Goal: Task Accomplishment & Management: Manage account settings

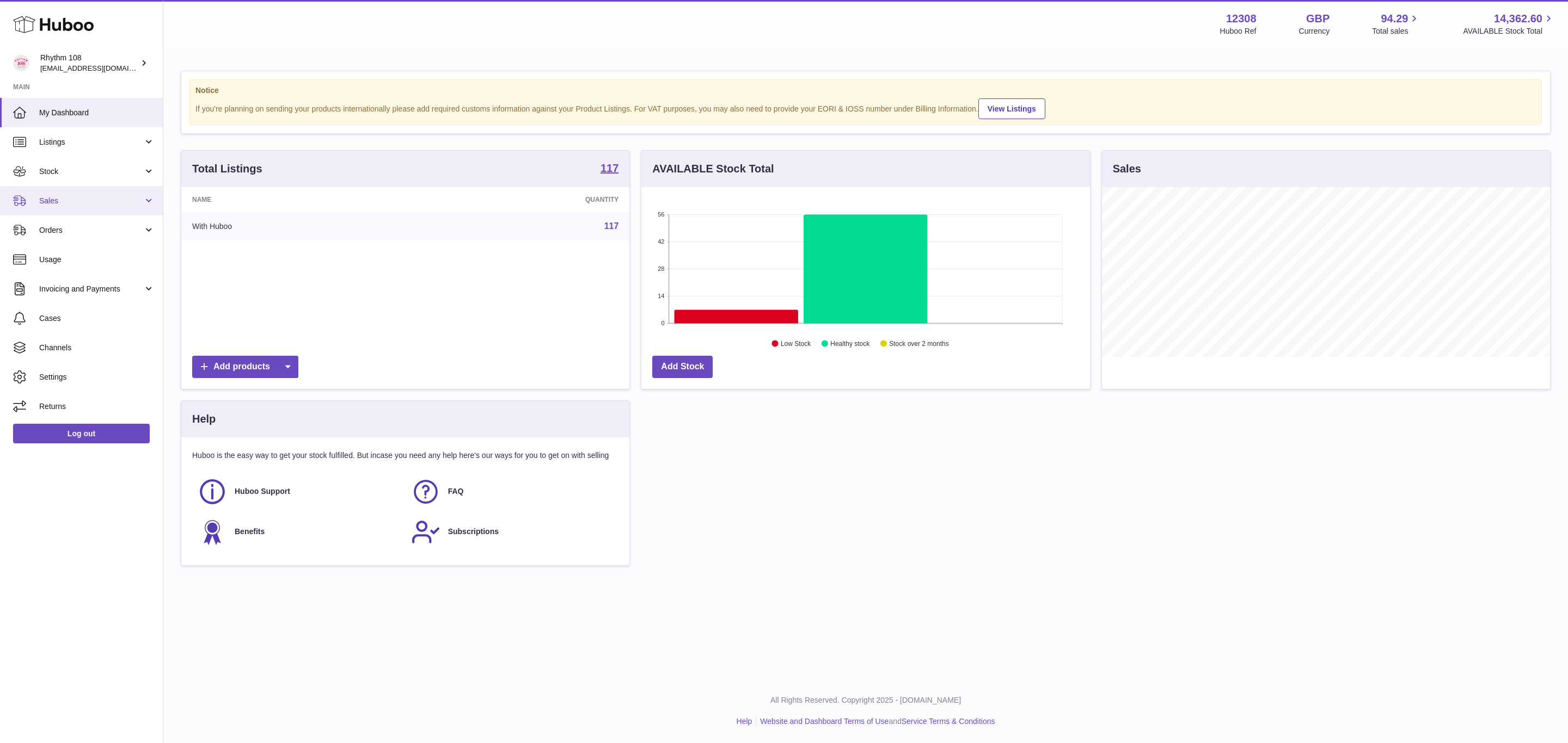
scroll to position [170, 448]
click at [66, 203] on span "Sales" at bounding box center [91, 200] width 104 height 10
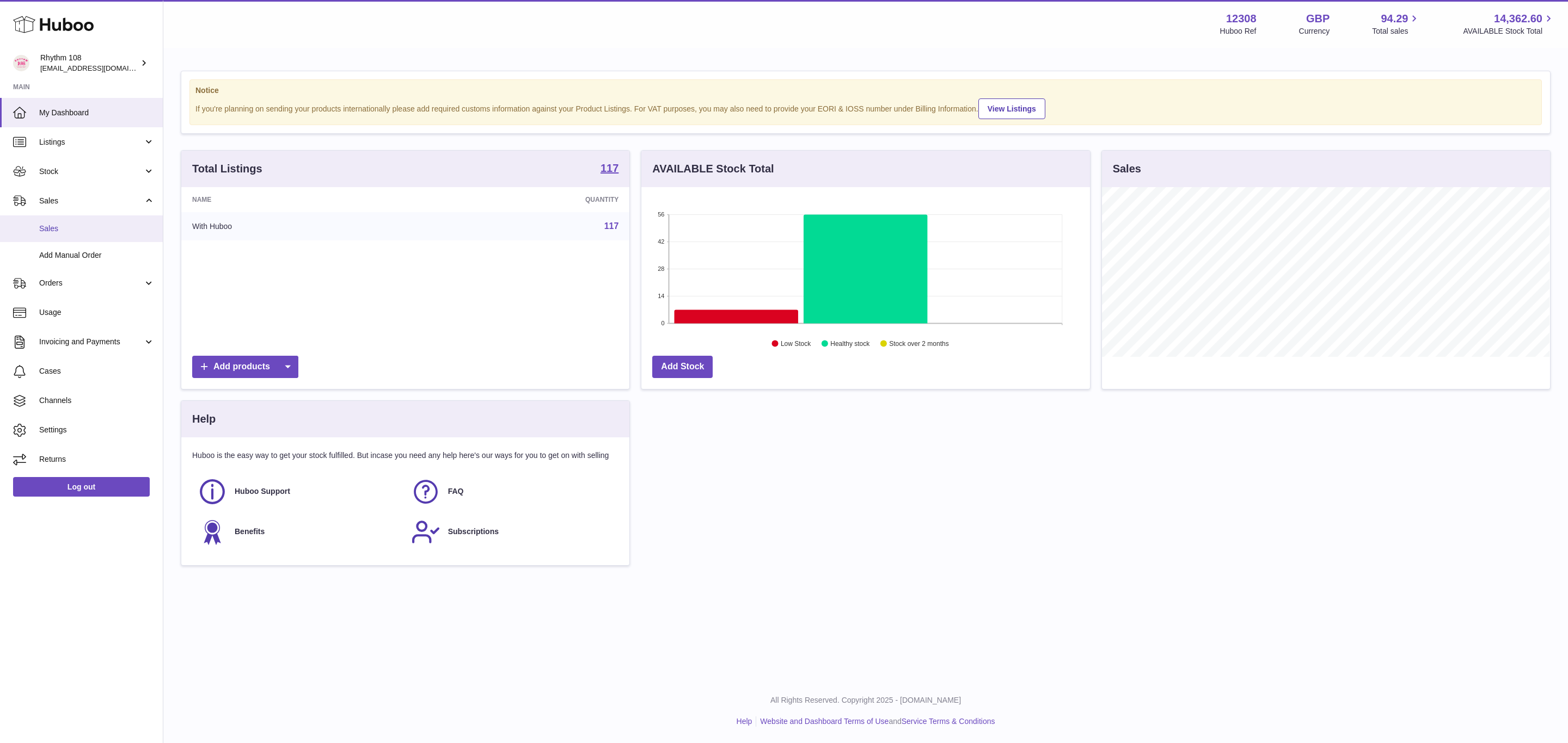
click at [54, 228] on span "Sales" at bounding box center [96, 228] width 115 height 10
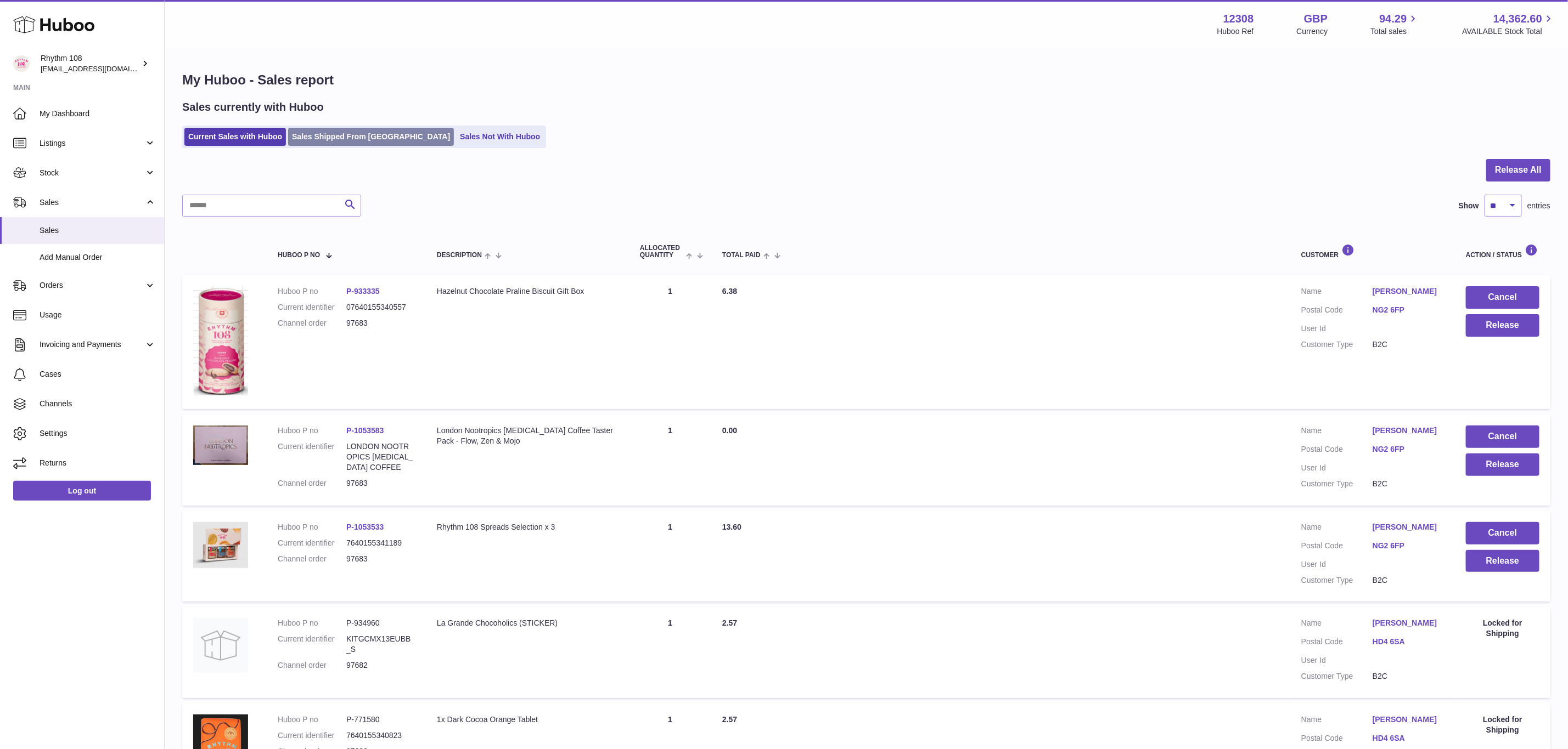
click at [325, 135] on link "Sales Shipped From [GEOGRAPHIC_DATA]" at bounding box center [371, 137] width 166 height 18
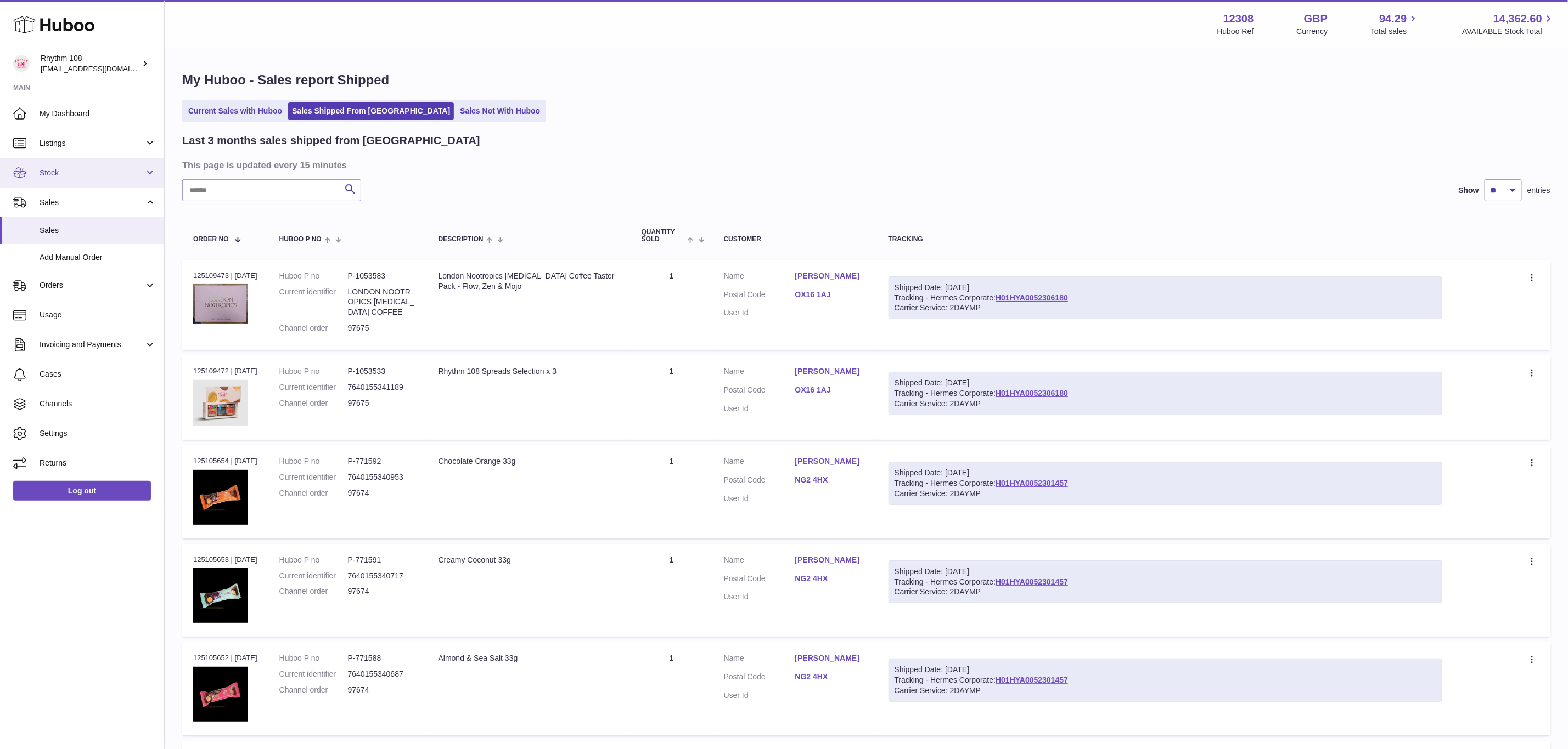
click at [62, 170] on span "Stock" at bounding box center [92, 173] width 105 height 10
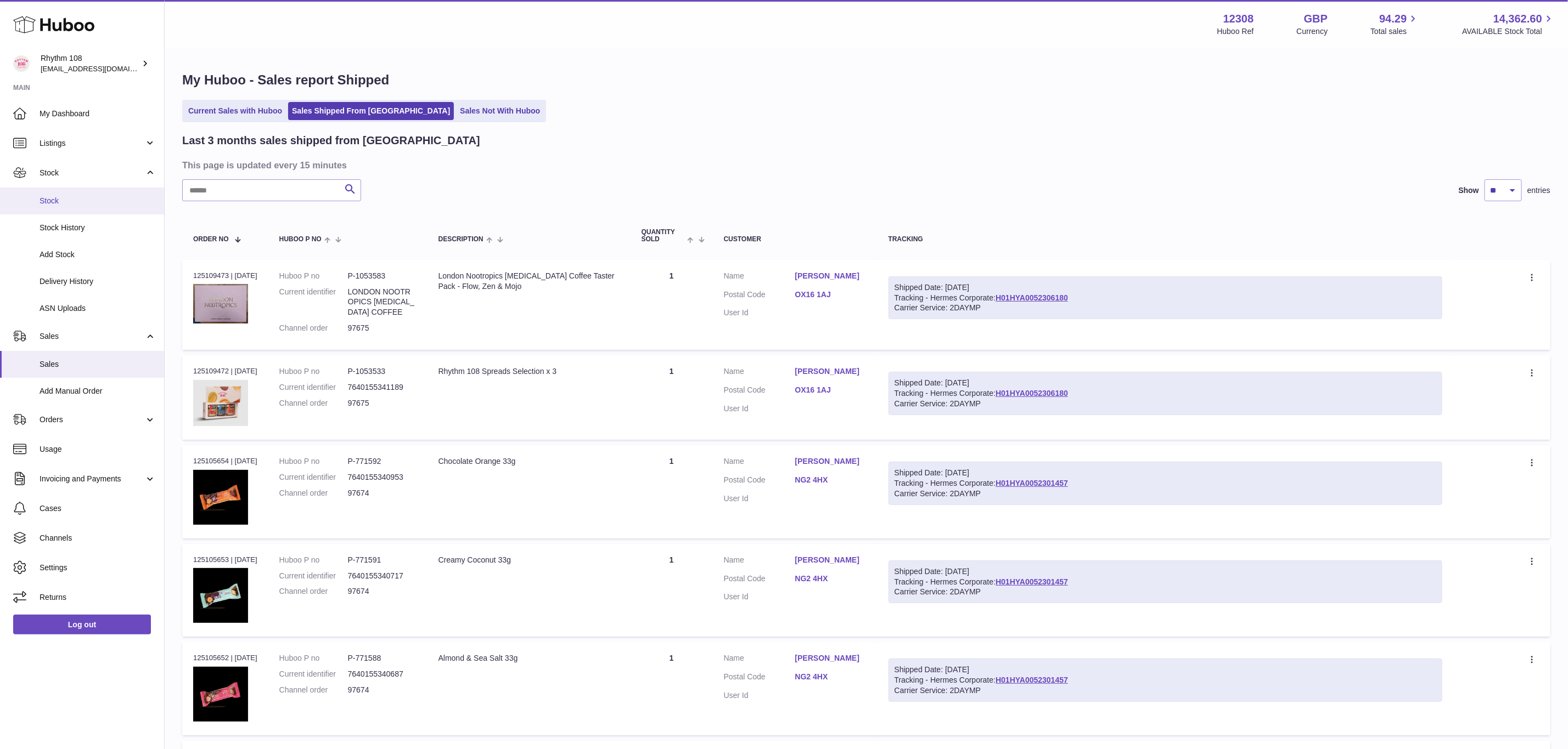
click at [67, 213] on link "Stock" at bounding box center [82, 201] width 164 height 27
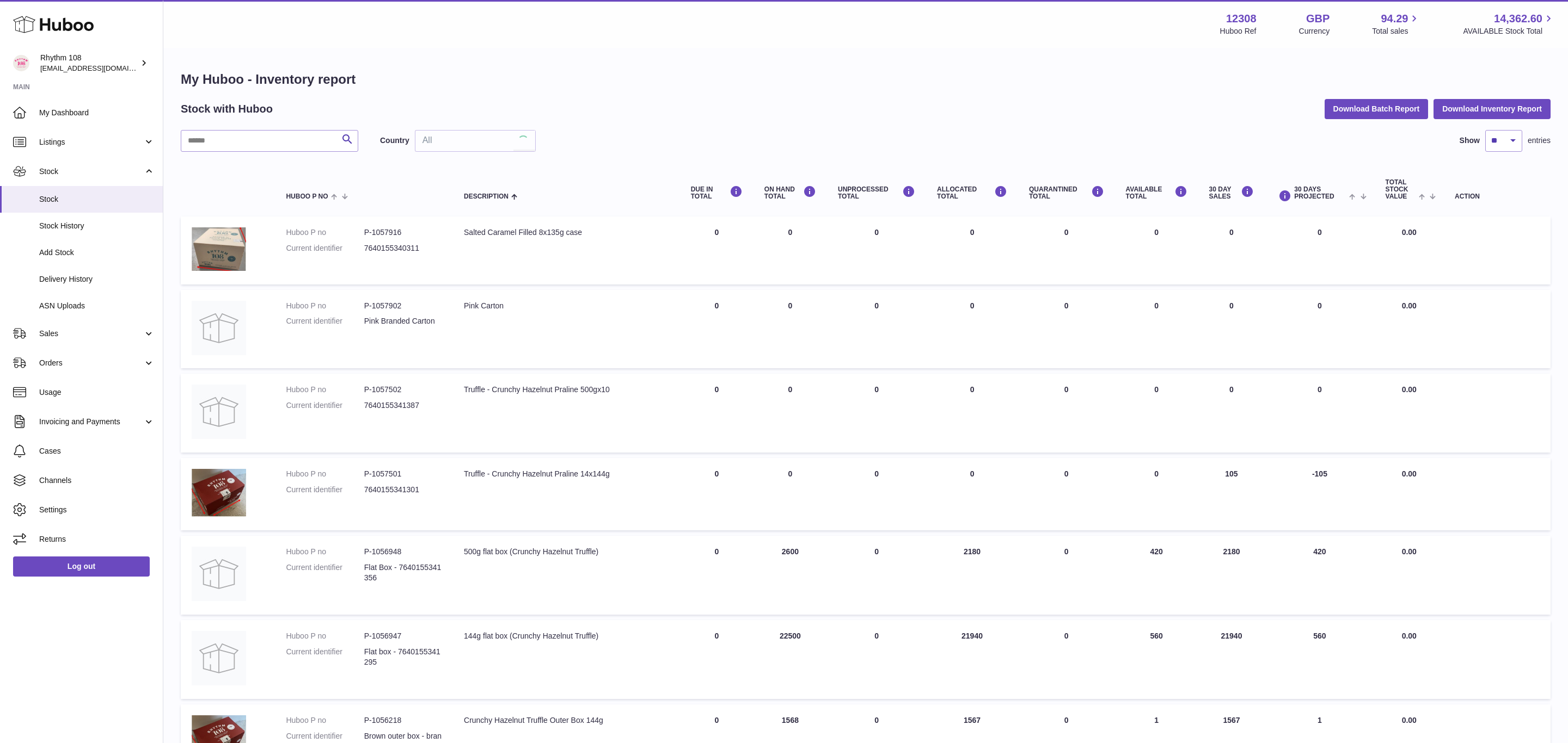
click at [52, 204] on span "Stock" at bounding box center [96, 199] width 115 height 10
click at [253, 148] on input "text" at bounding box center [269, 140] width 178 height 22
paste input "******"
type input "******"
click at [231, 139] on input "text" at bounding box center [269, 140] width 178 height 22
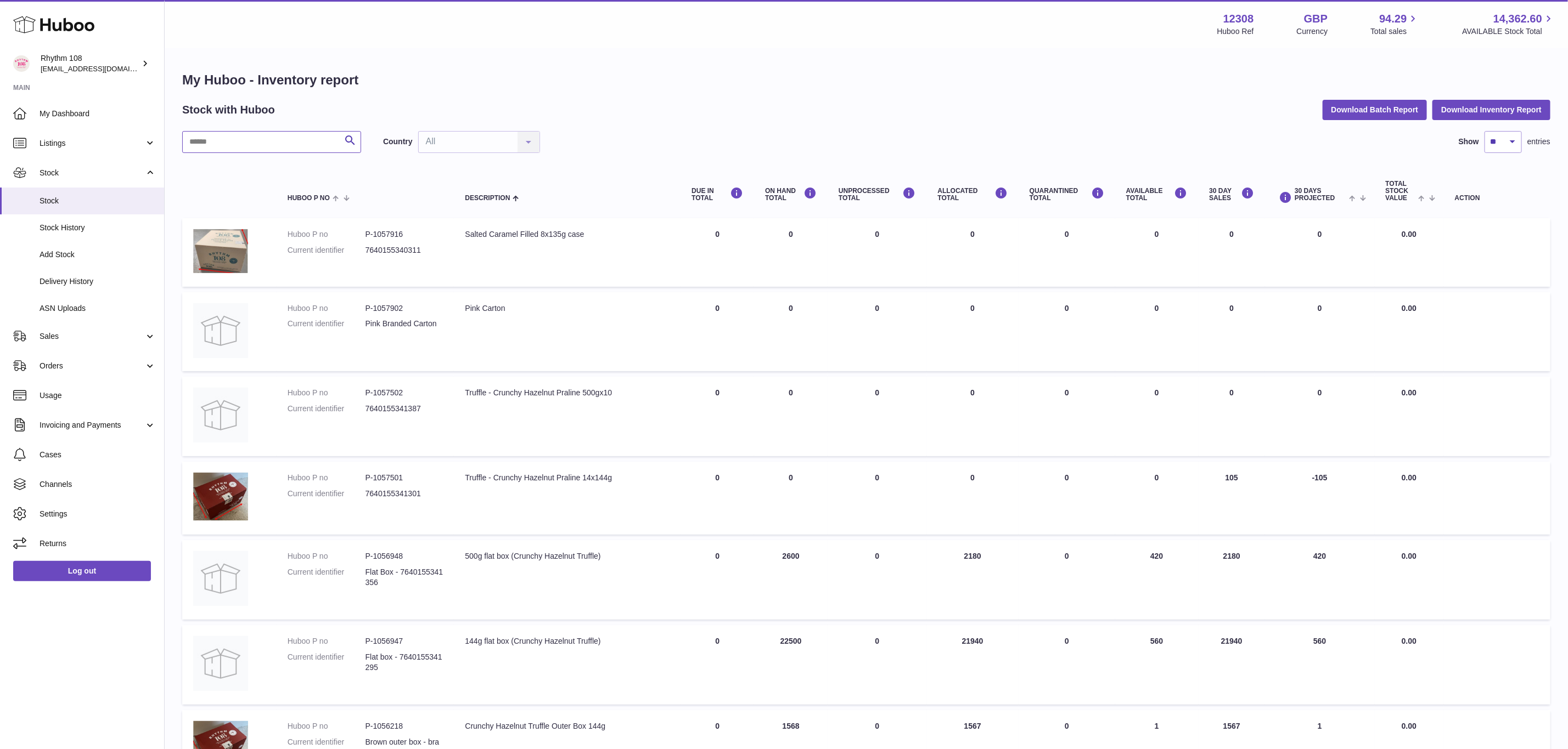
paste input "******"
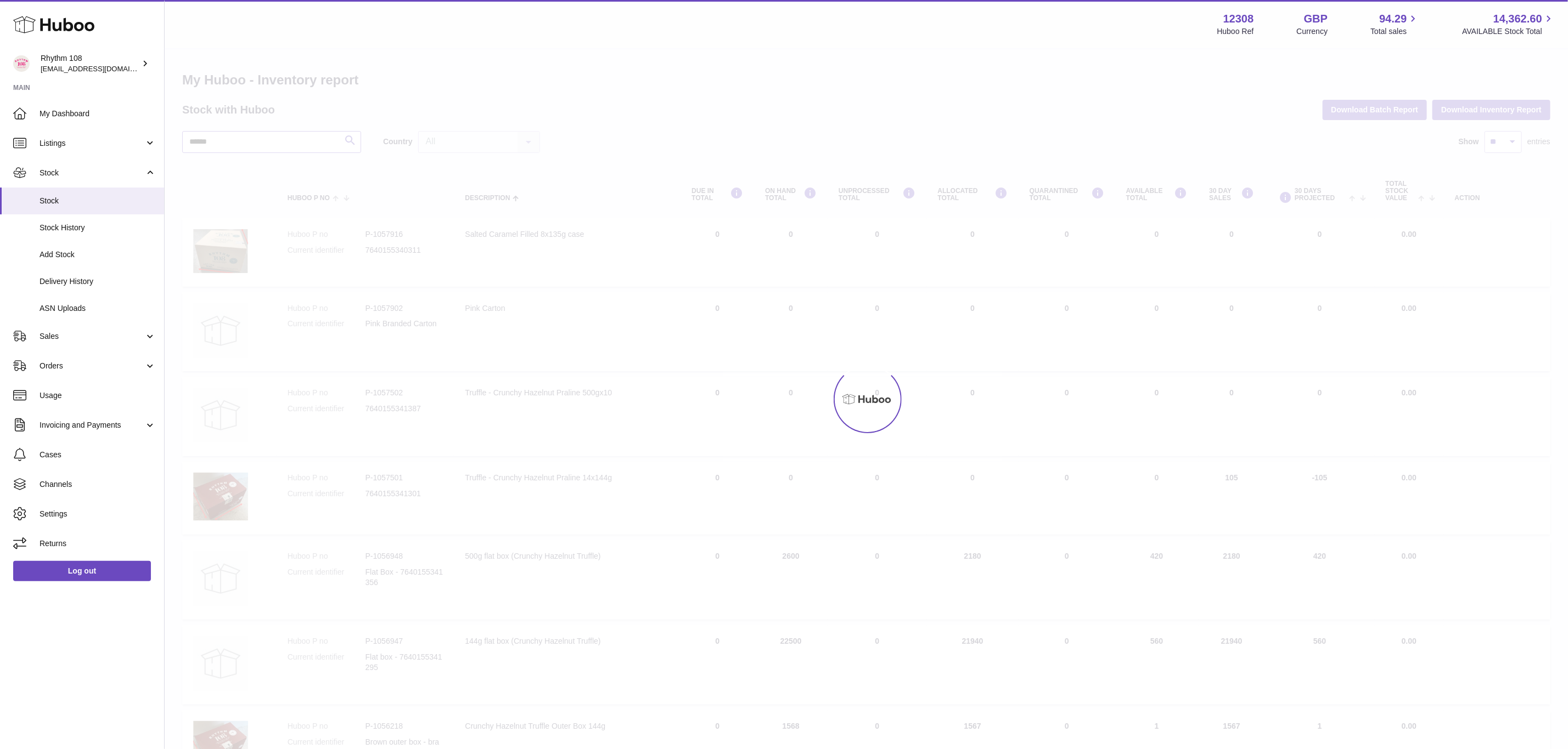
type input "******"
click at [330, 145] on div at bounding box center [866, 399] width 1404 height 700
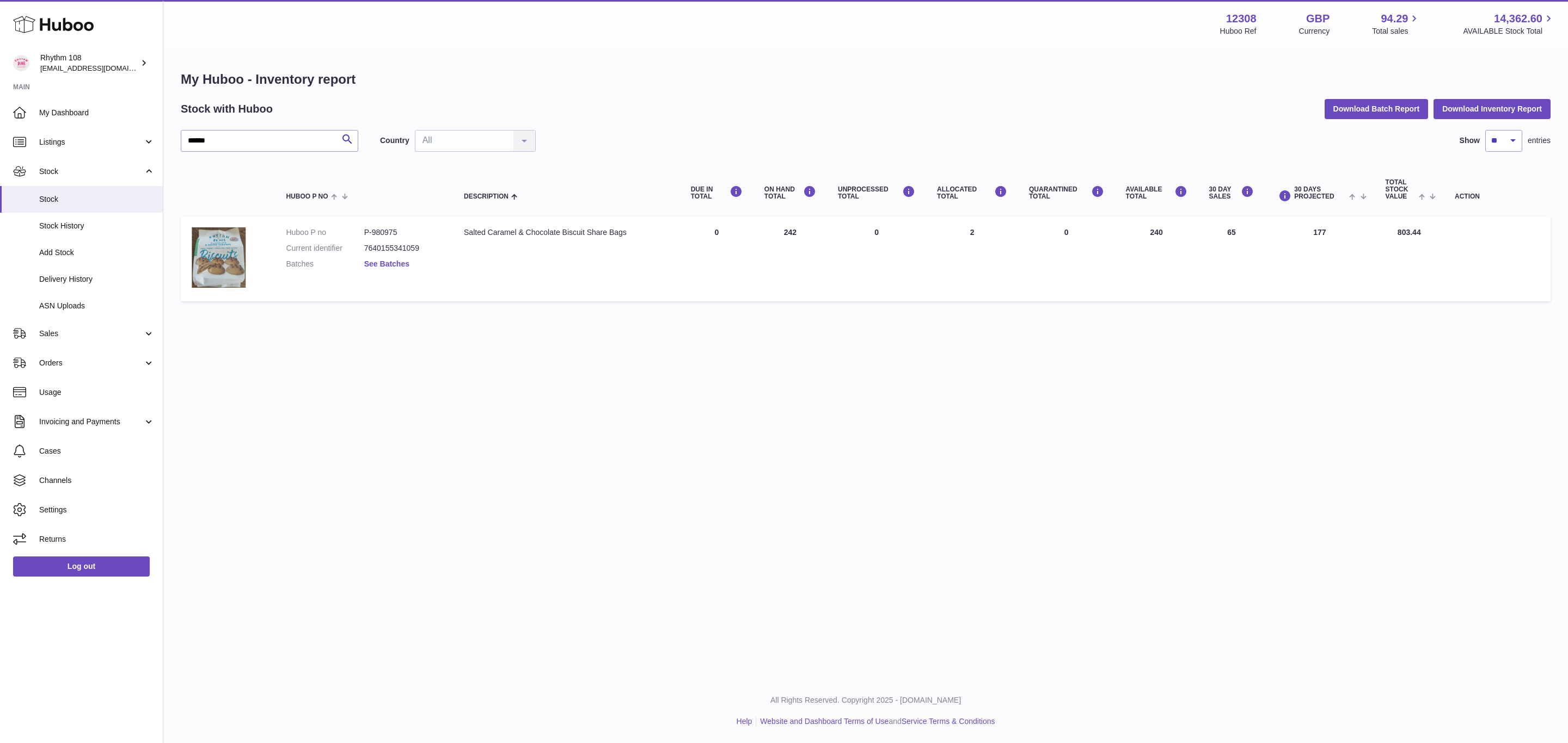
click at [376, 259] on link "See Batches" at bounding box center [387, 264] width 45 height 9
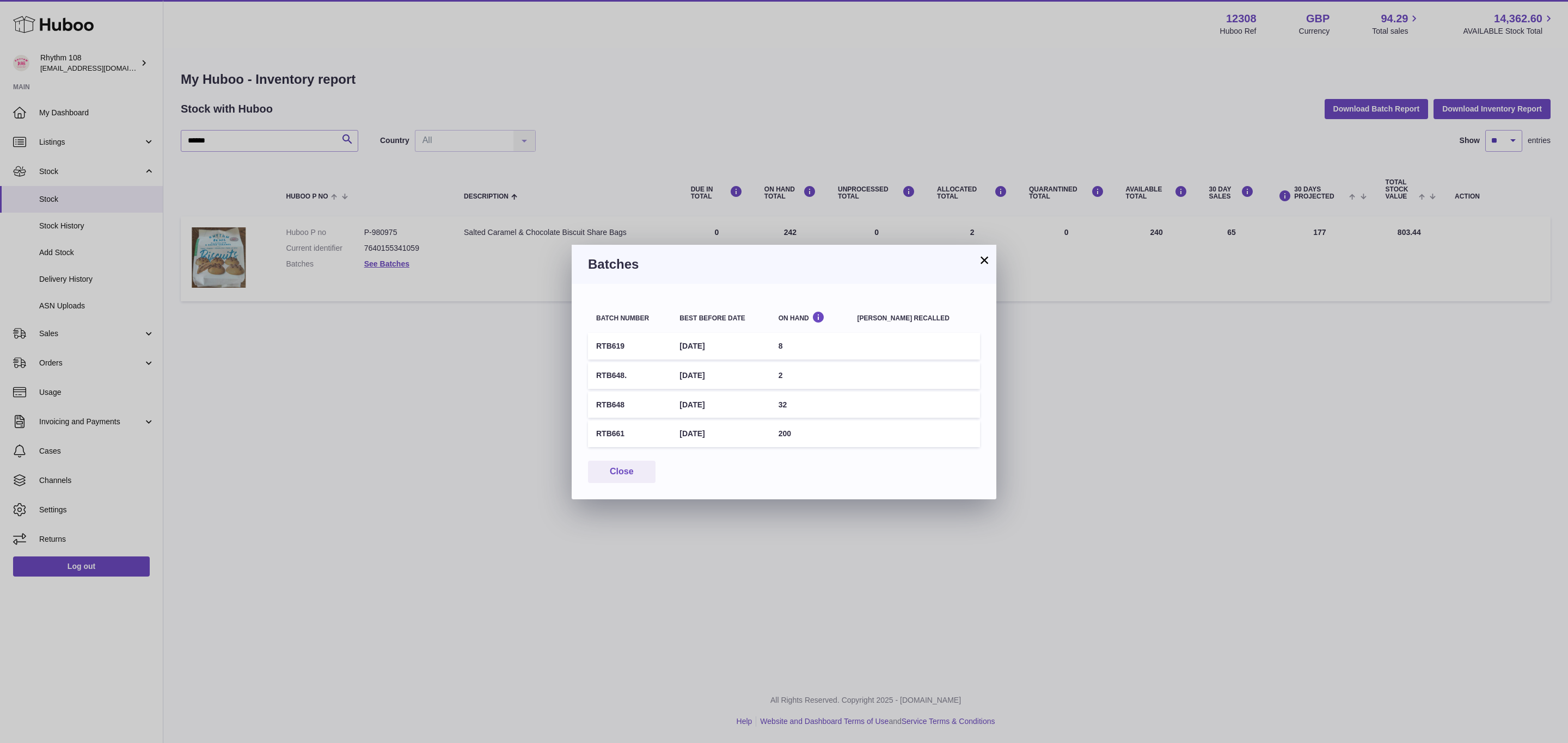
click at [54, 200] on div "× Batches Batch number Best before date On Hand Batch recalled RTB619 14th Nov …" at bounding box center [784, 371] width 1568 height 743
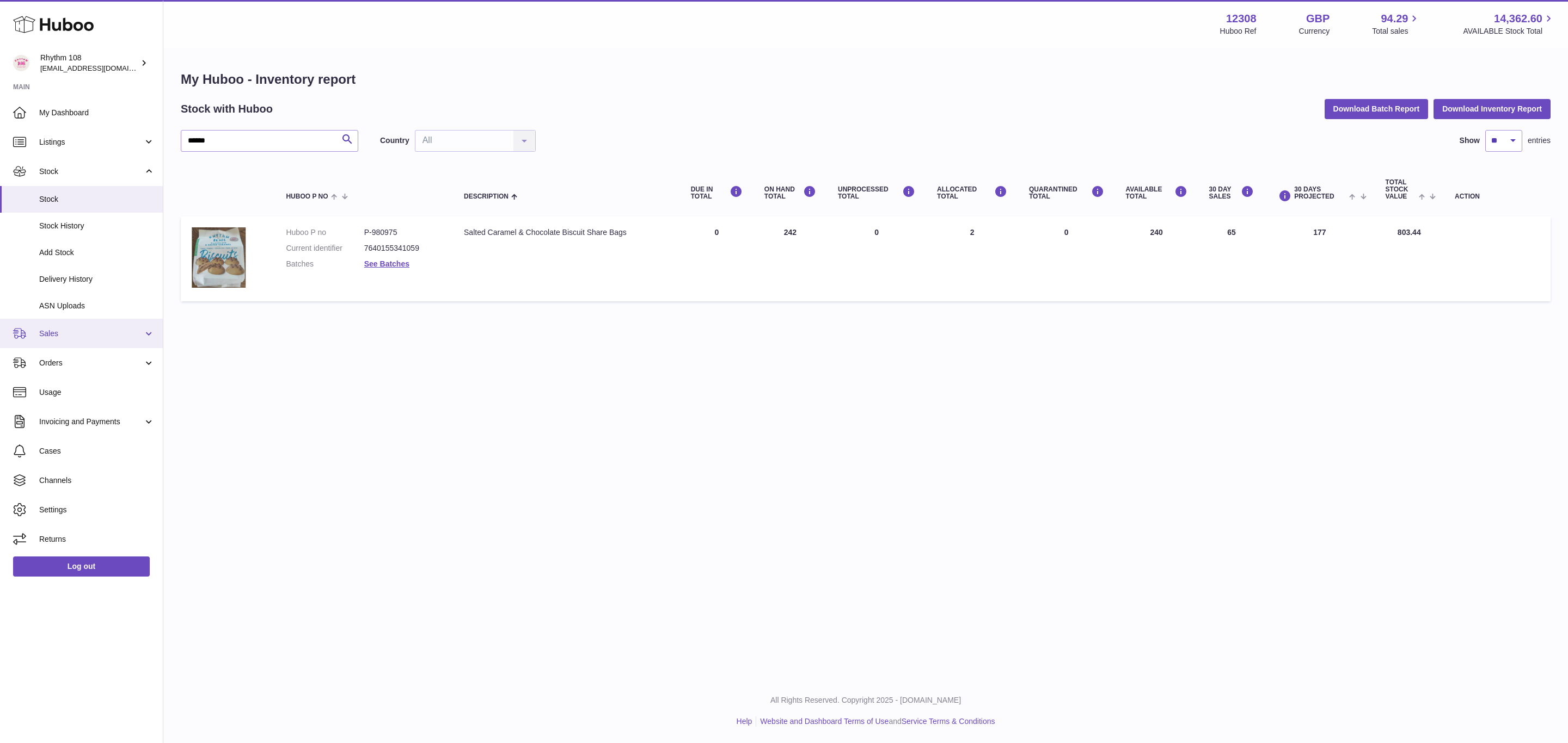
click at [56, 338] on span "Sales" at bounding box center [91, 334] width 104 height 10
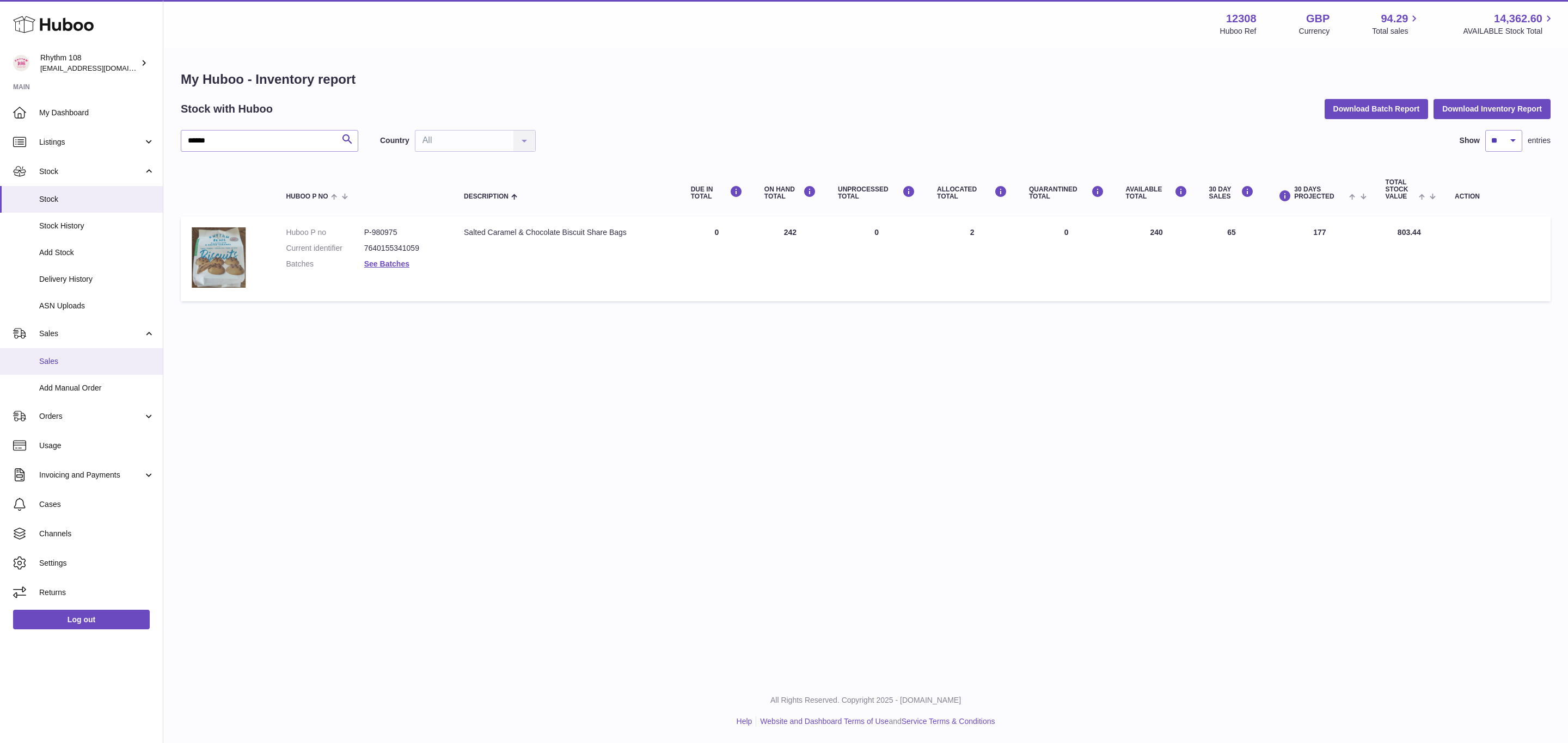
click at [62, 362] on span "Sales" at bounding box center [96, 361] width 115 height 10
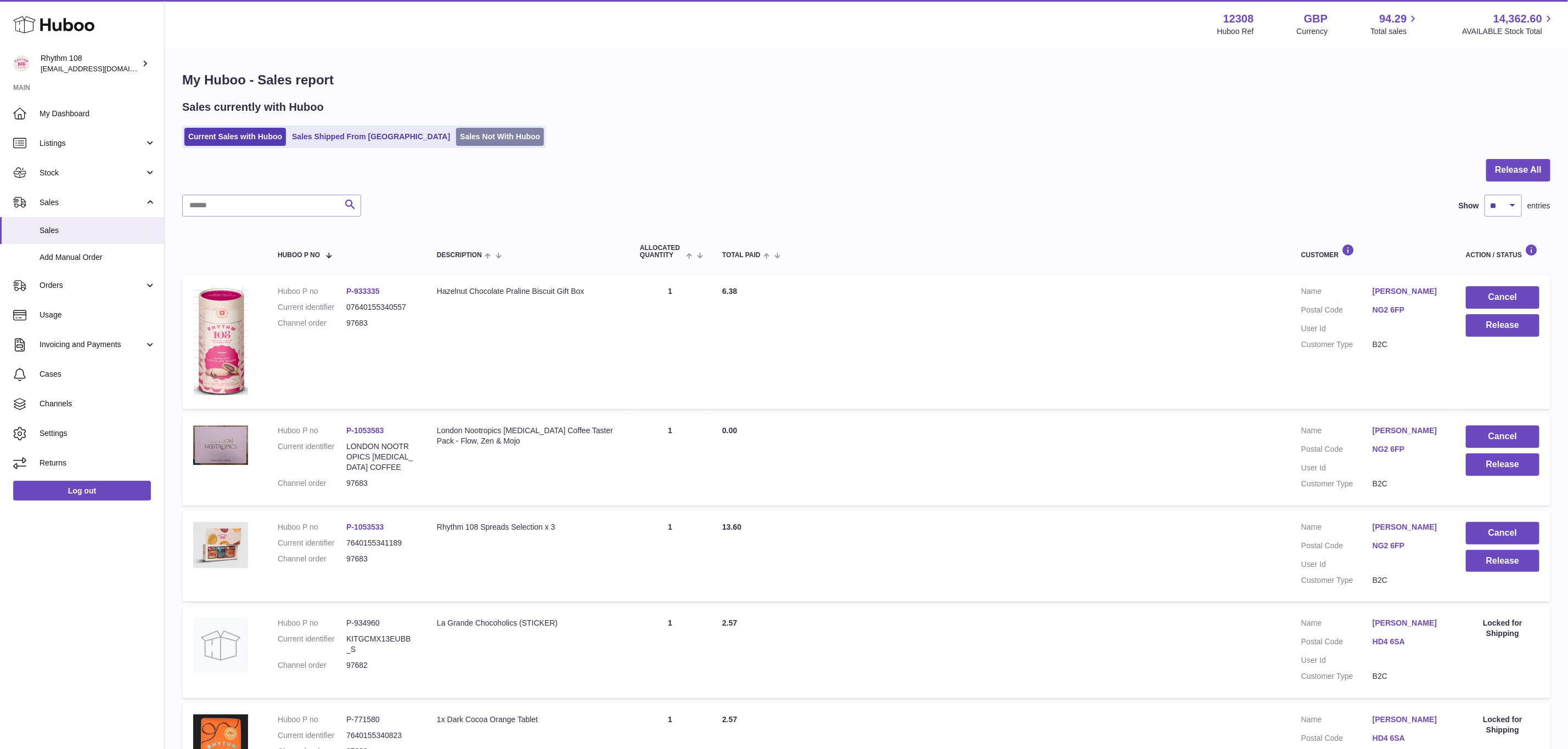
click at [463, 142] on link "Sales Not With Huboo" at bounding box center [500, 137] width 87 height 18
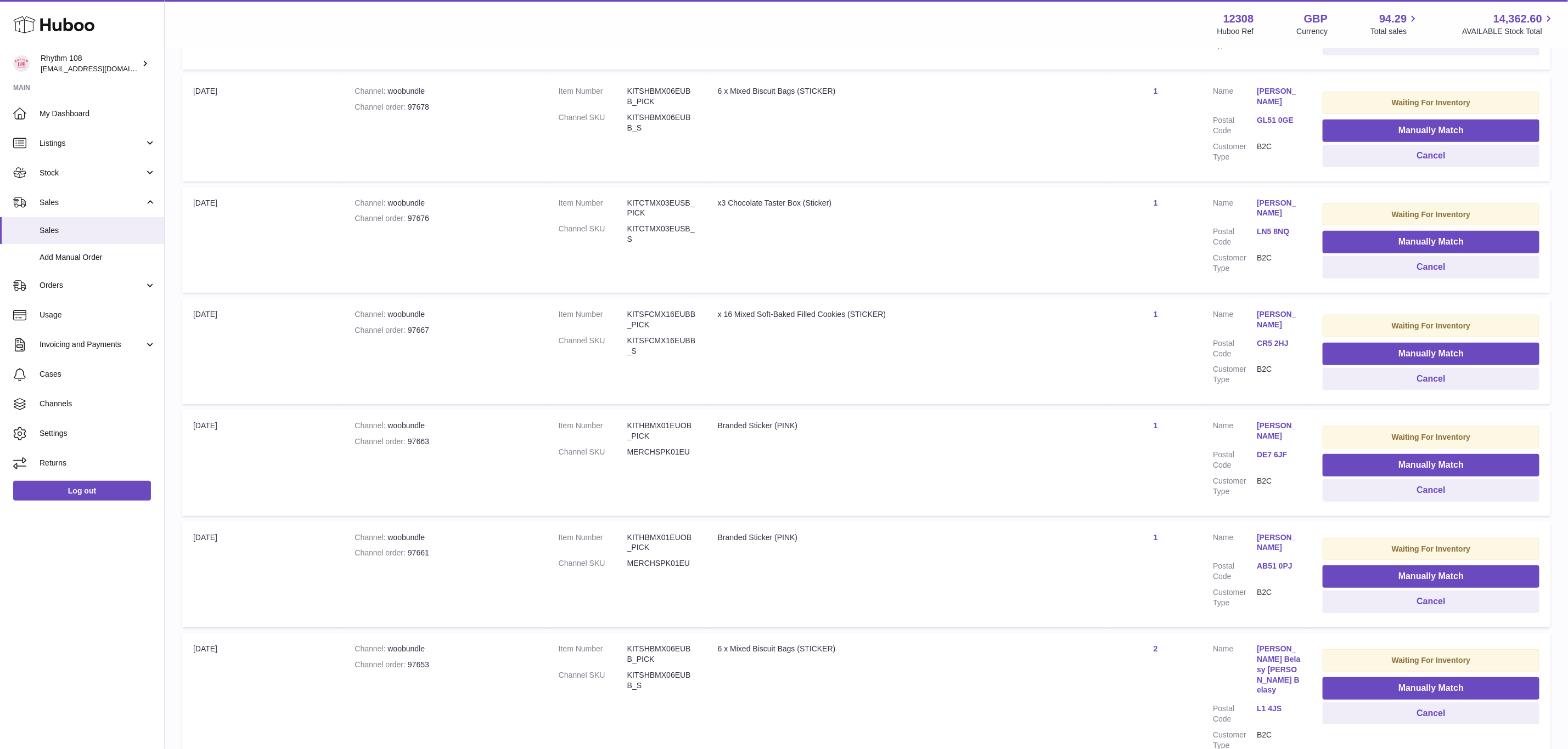
scroll to position [631, 0]
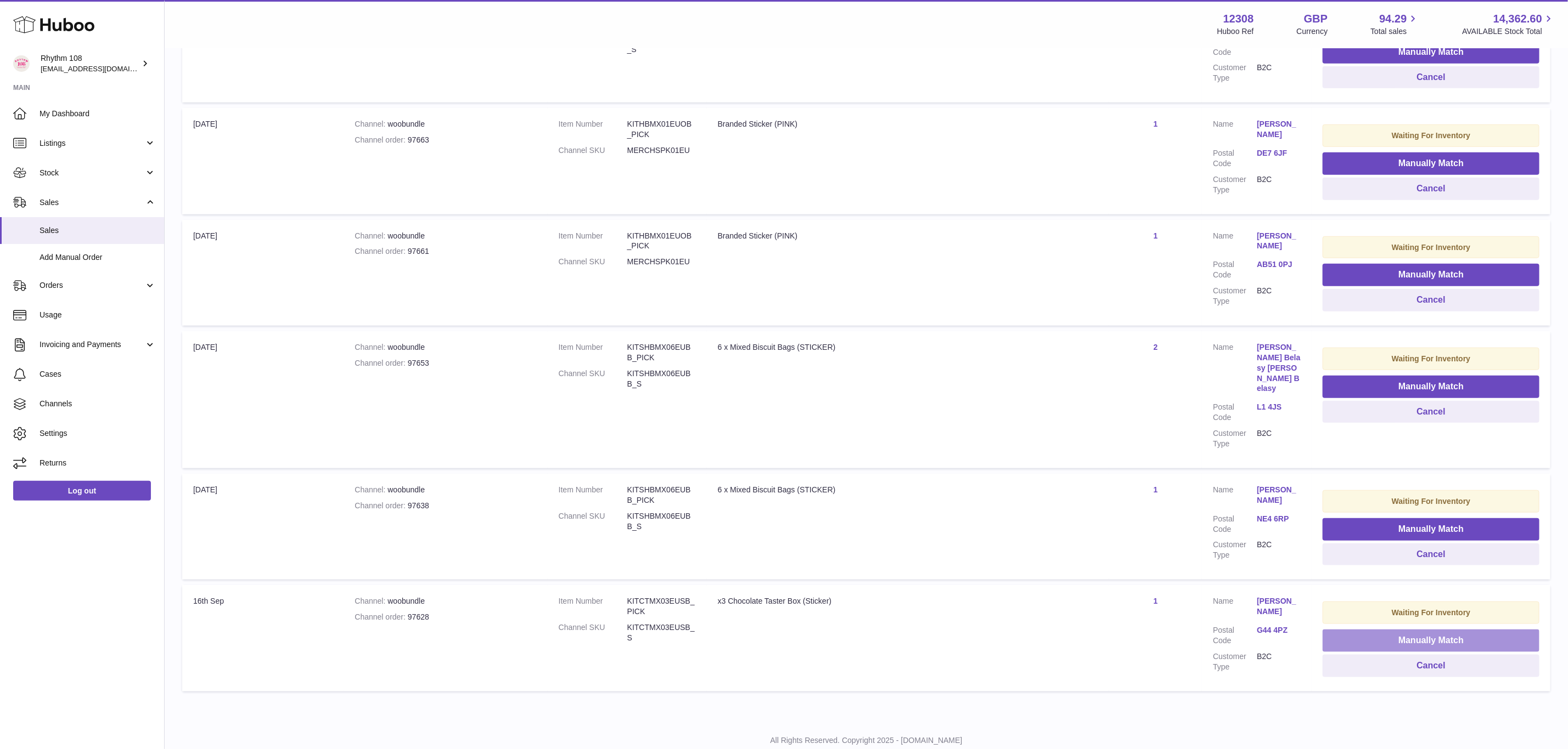
click at [1503, 629] on button "Manually Match" at bounding box center [1431, 641] width 217 height 22
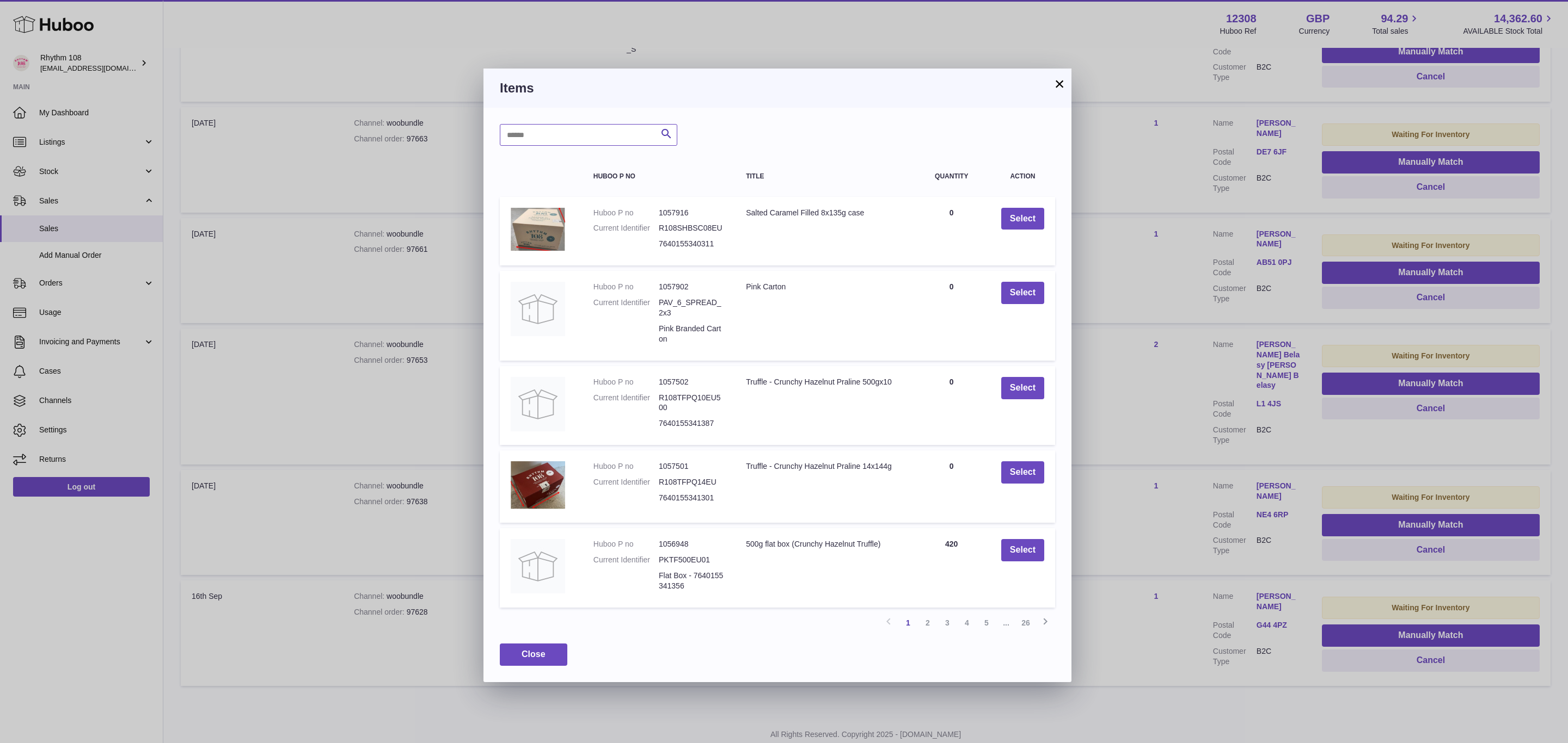
click at [630, 135] on input "text" at bounding box center [589, 135] width 178 height 22
type input "*"
drag, startPoint x: 613, startPoint y: 136, endPoint x: 453, endPoint y: 142, distance: 160.1
click at [454, 142] on div "**********" at bounding box center [784, 371] width 1568 height 743
paste input "text"
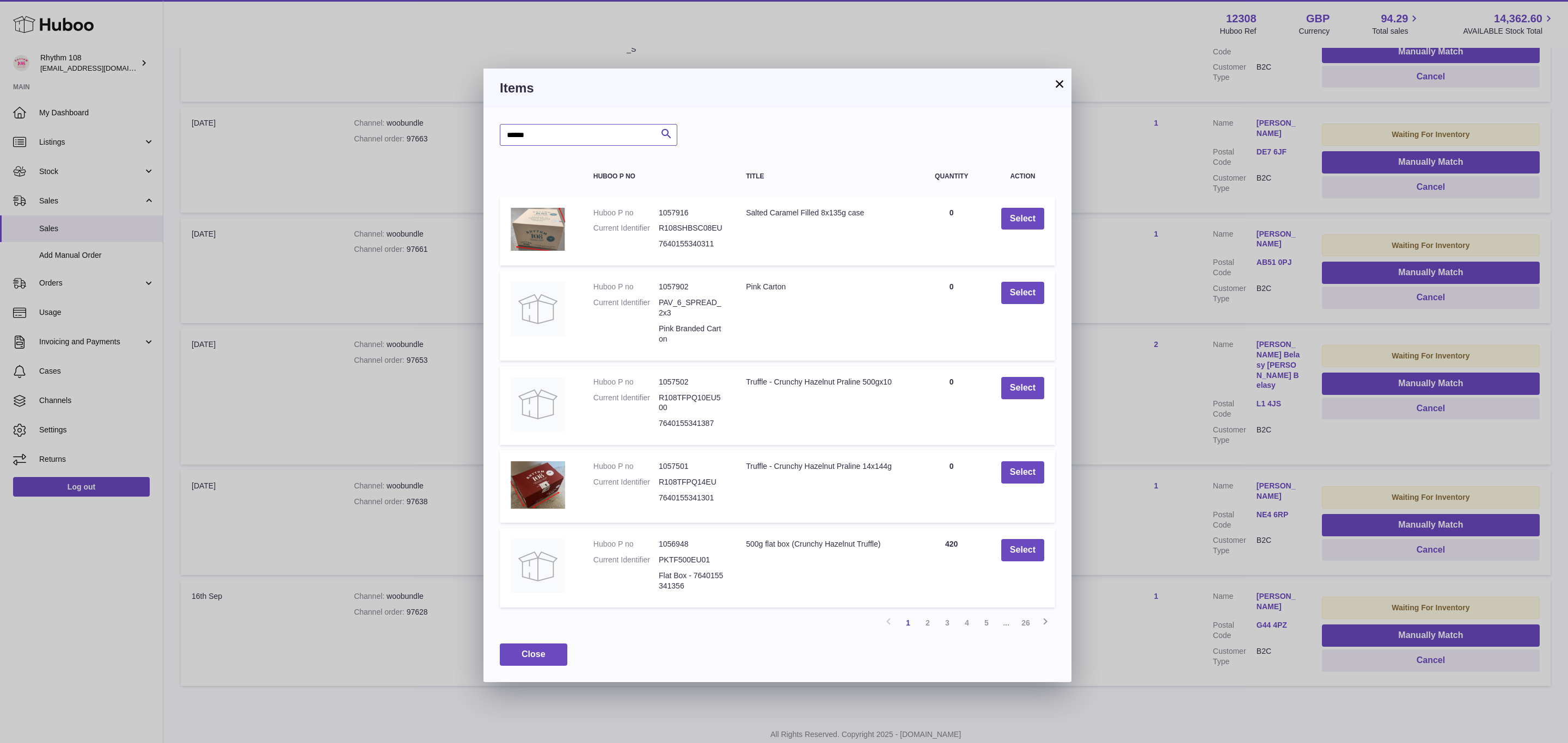
drag, startPoint x: 557, startPoint y: 134, endPoint x: 328, endPoint y: 114, distance: 229.9
click at [328, 116] on div "× Items ****** Search Huboo P no Title Quantity Action Huboo P no 1057916 Curre…" at bounding box center [784, 371] width 1568 height 743
type input "*"
drag, startPoint x: 591, startPoint y: 131, endPoint x: 322, endPoint y: 130, distance: 269.0
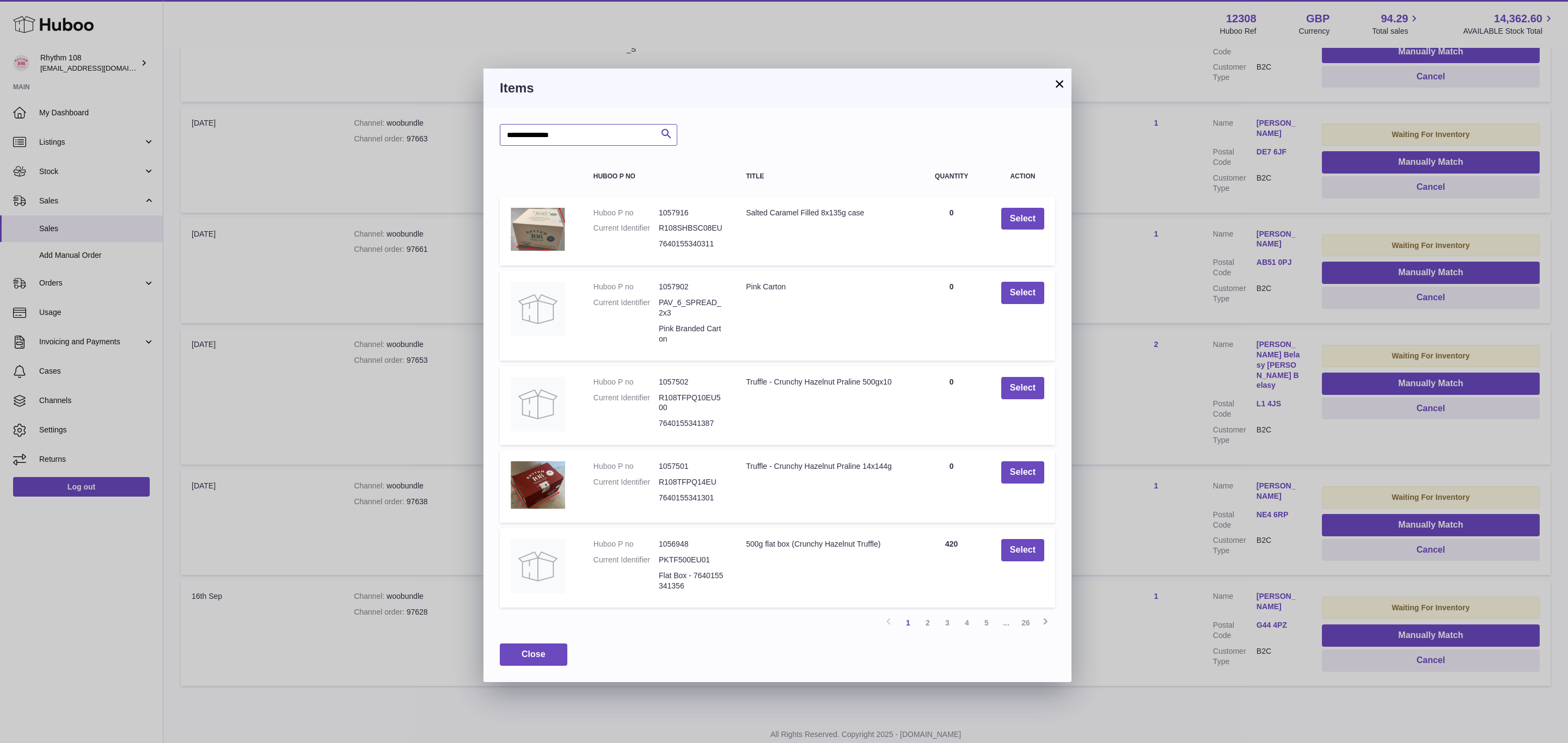
click at [322, 130] on div "**********" at bounding box center [784, 371] width 1568 height 743
type input "**********"
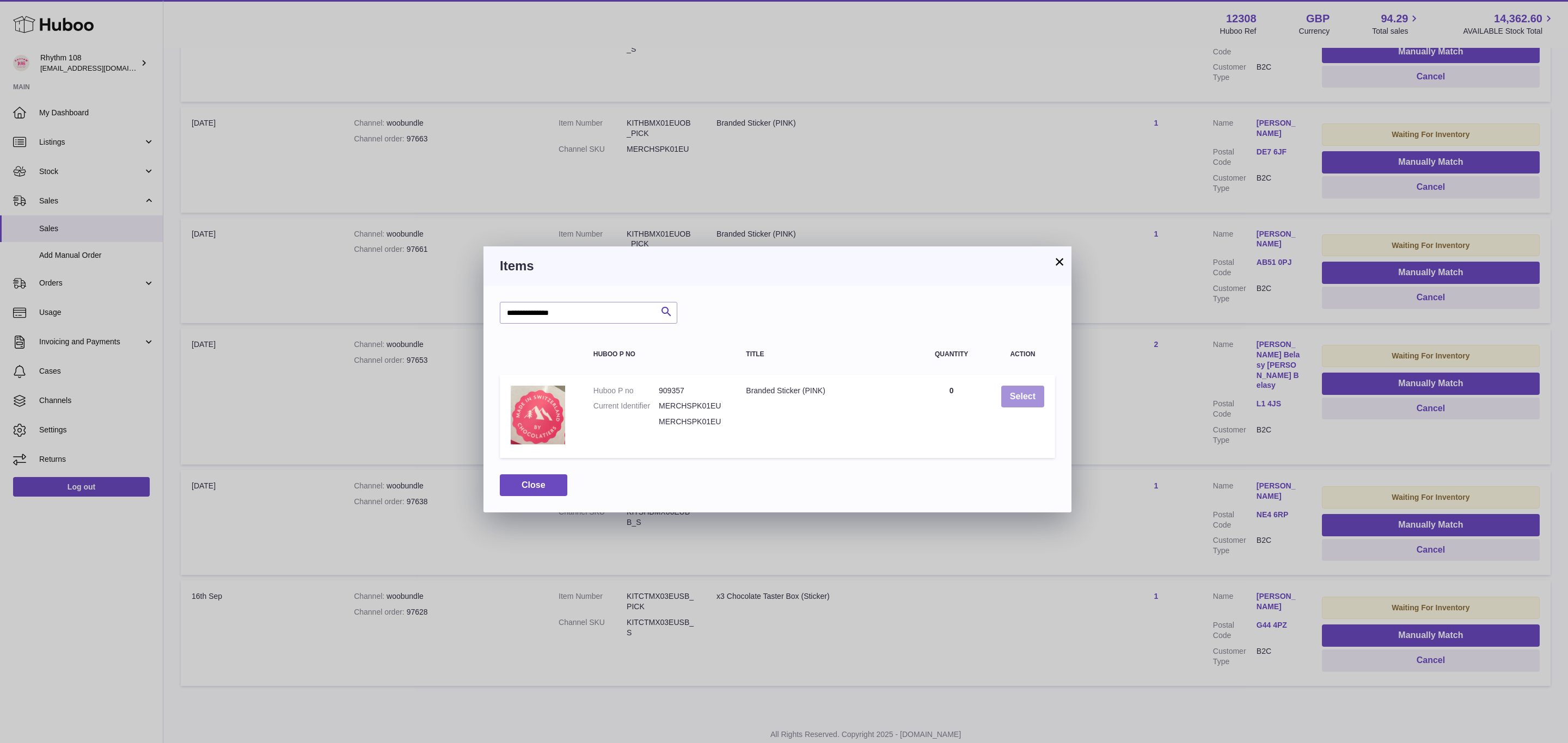
click at [1024, 398] on button "Select" at bounding box center [1022, 397] width 43 height 22
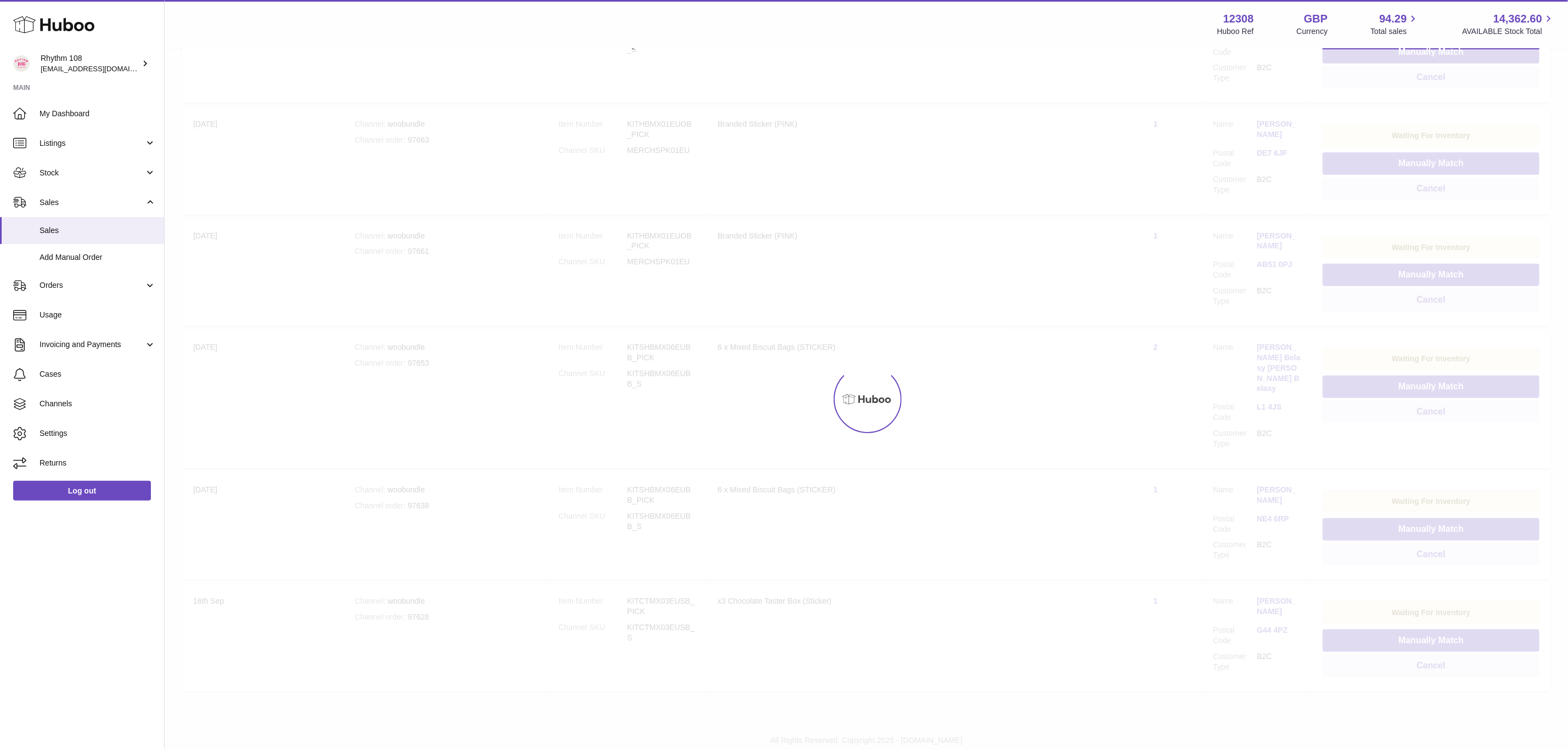
scroll to position [520, 0]
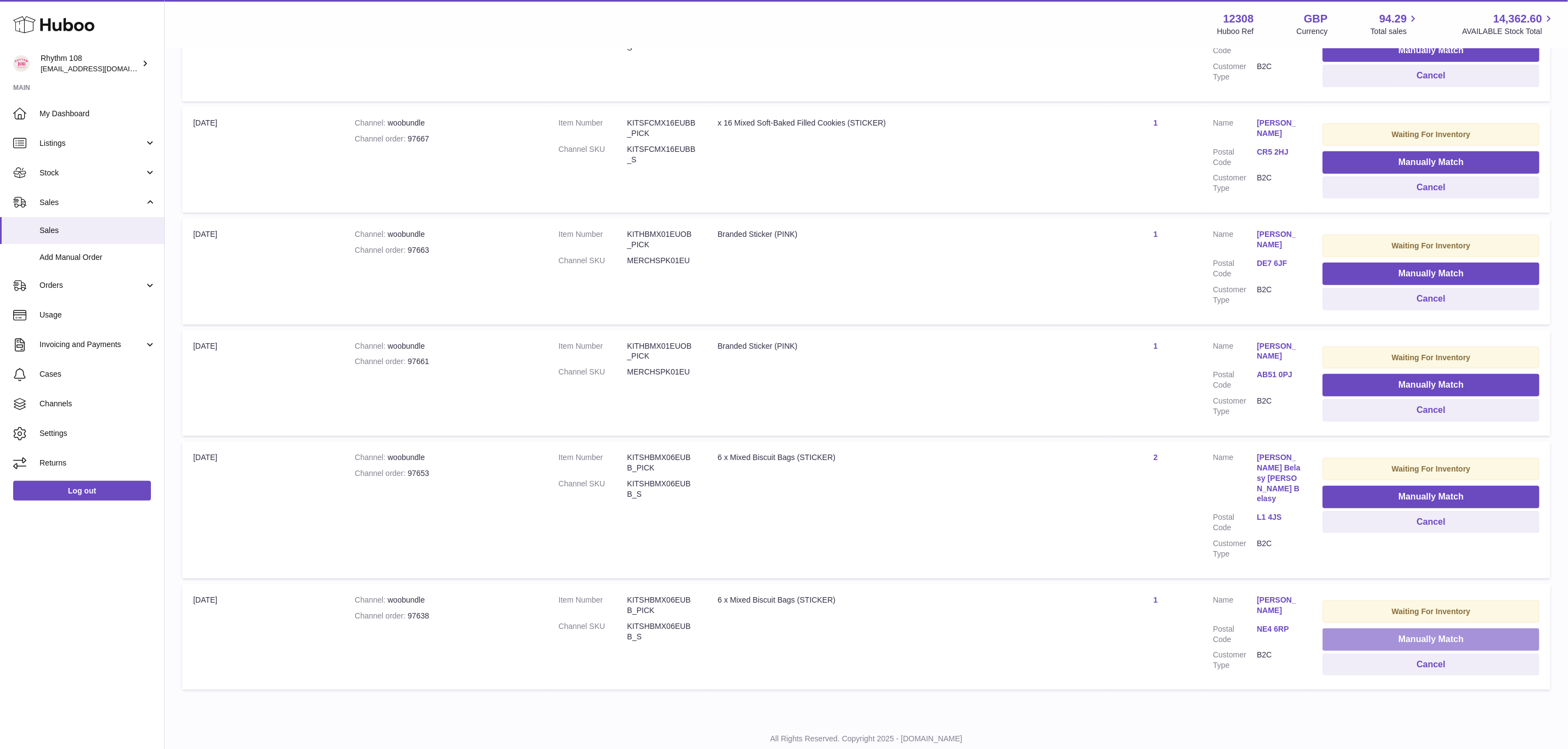
click at [1433, 629] on button "Manually Match" at bounding box center [1431, 640] width 217 height 22
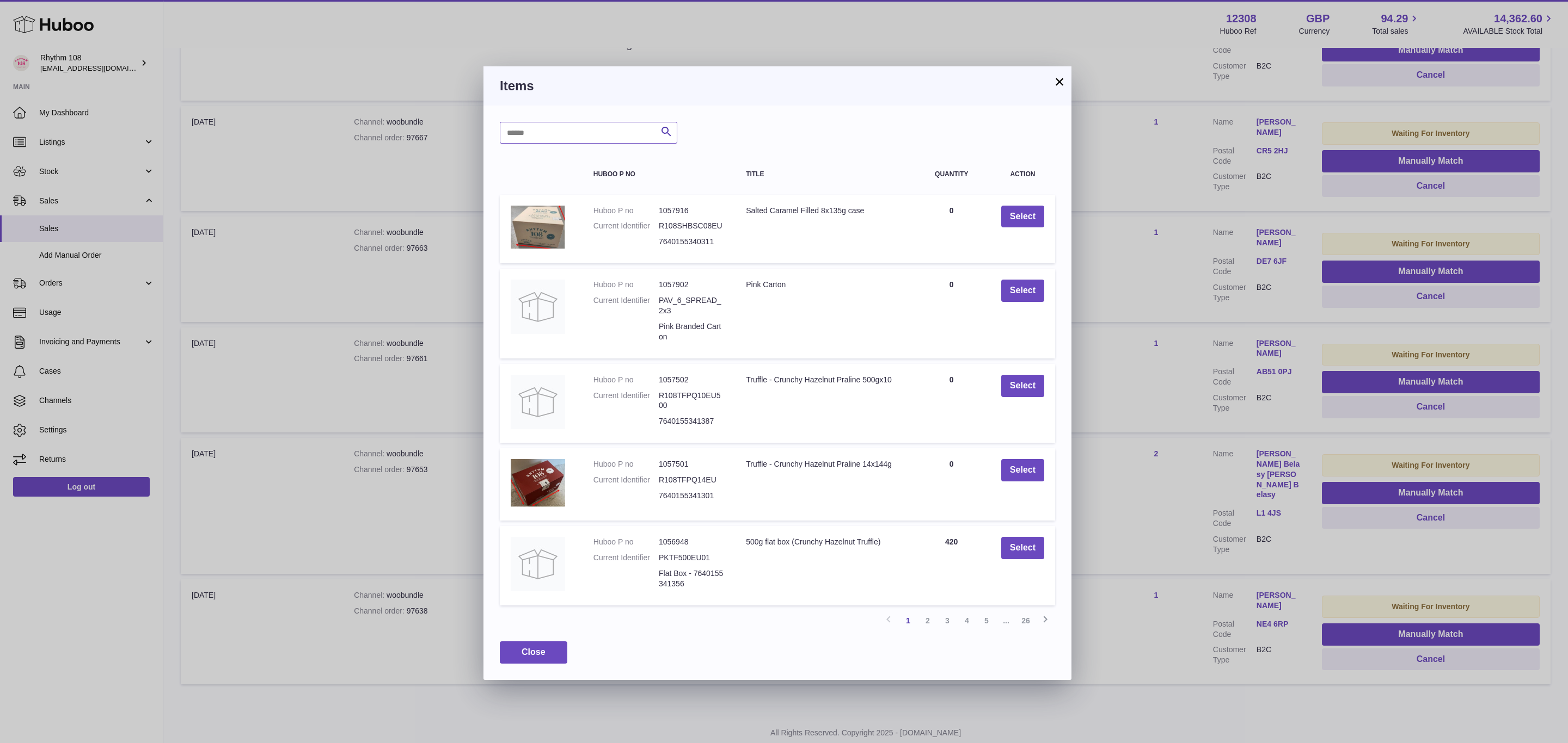
click at [597, 128] on input "text" at bounding box center [589, 133] width 178 height 22
paste input "**********"
type input "**********"
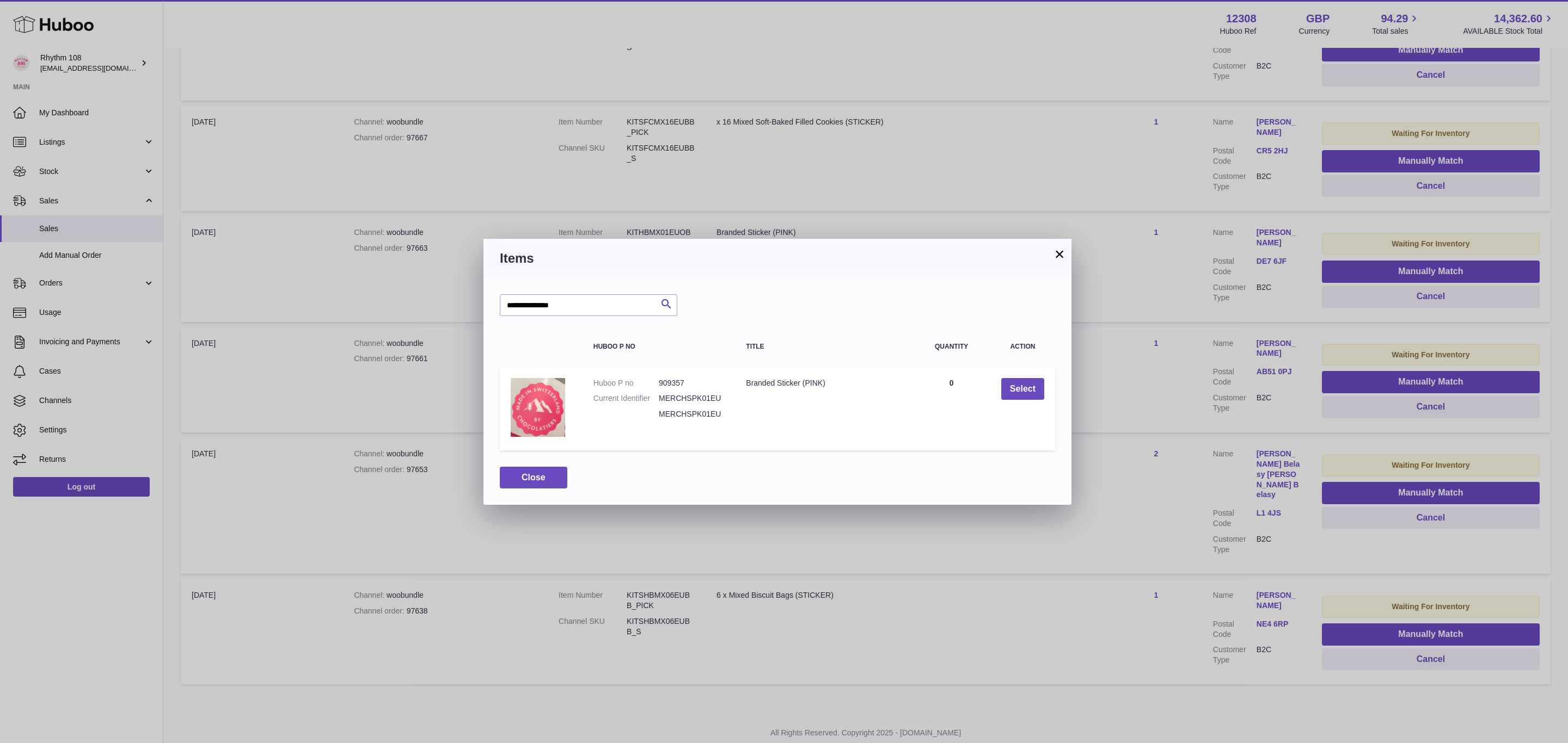
click at [1065, 255] on button "×" at bounding box center [1059, 254] width 13 height 13
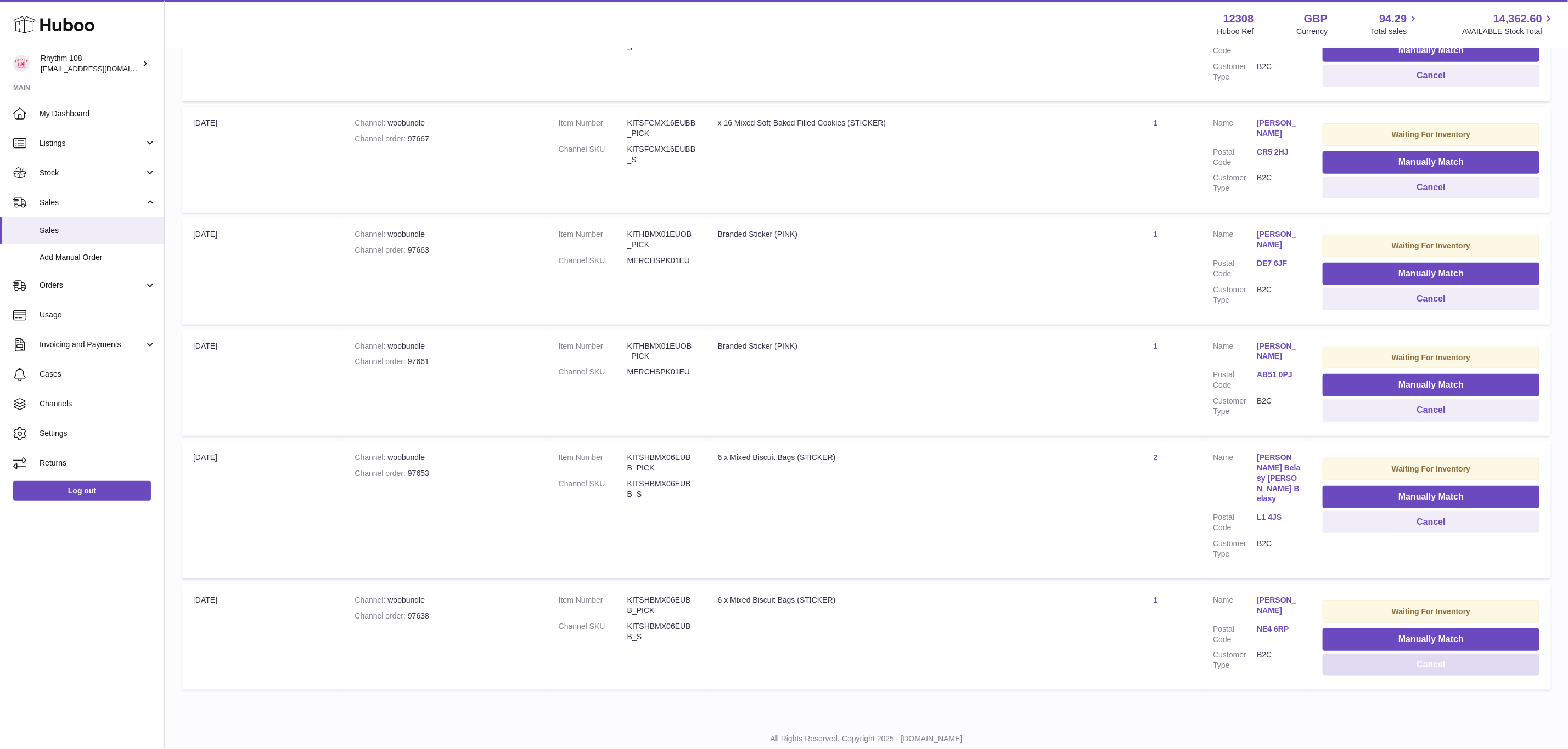
click at [1490, 654] on button "Cancel" at bounding box center [1431, 665] width 217 height 22
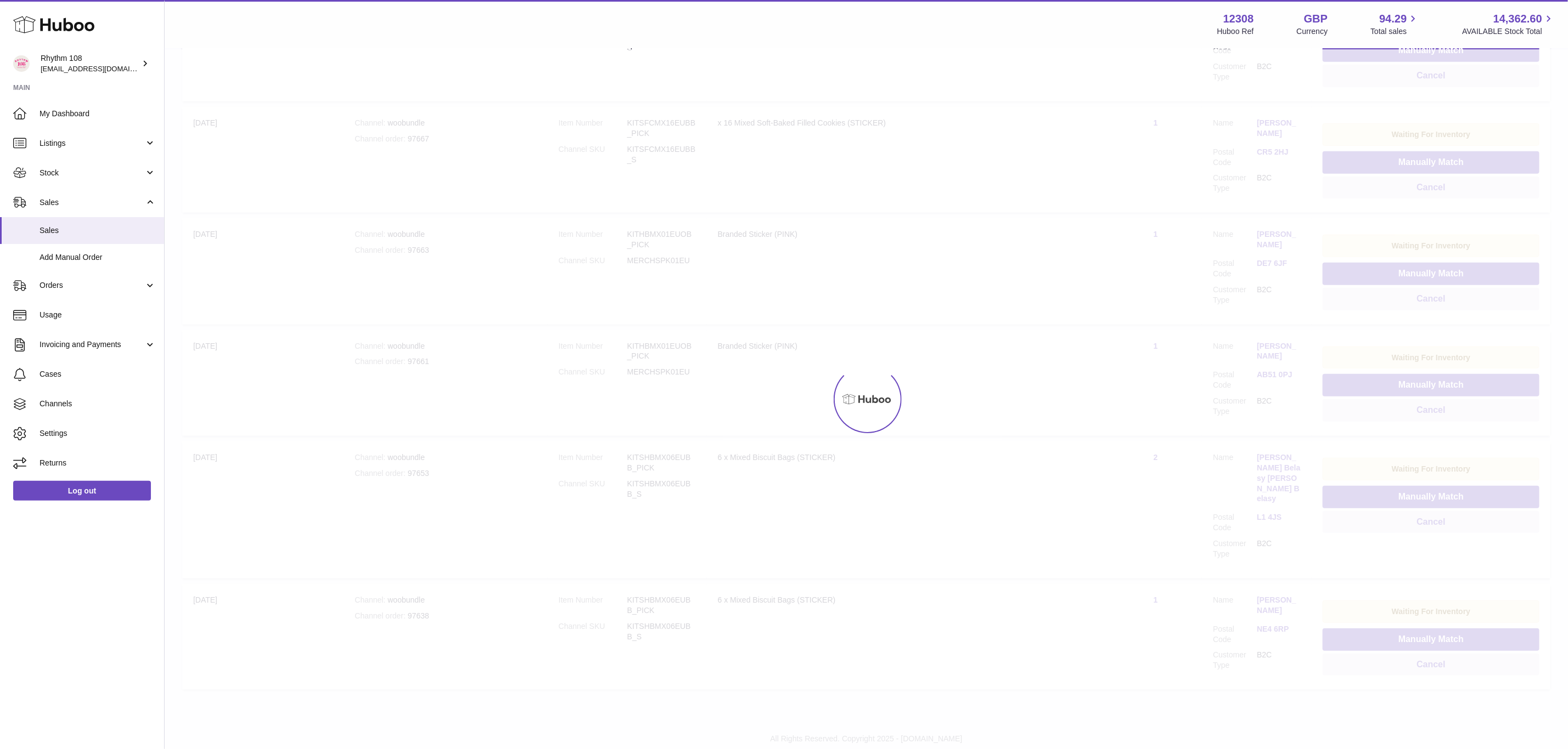
scroll to position [410, 0]
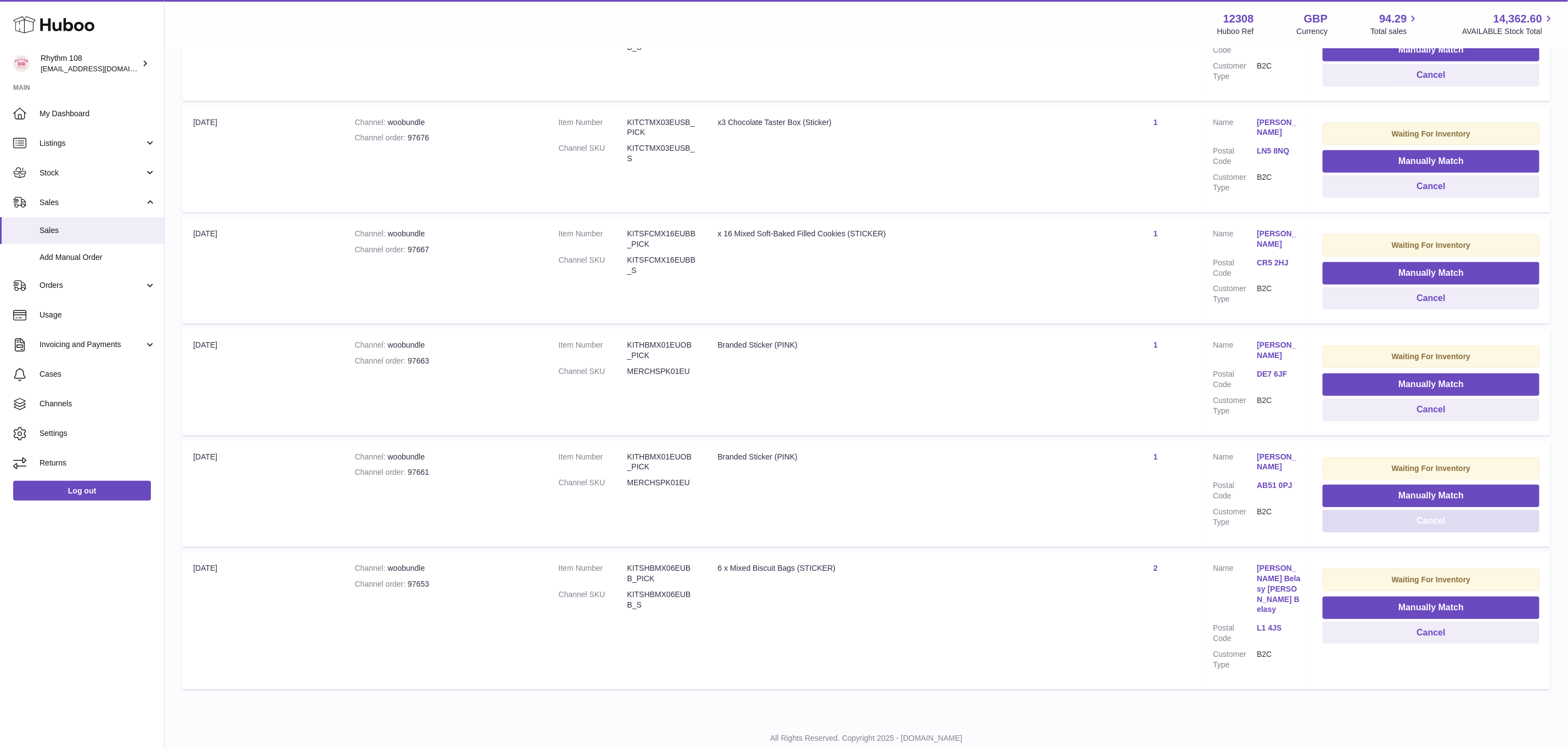
click at [1457, 515] on button "Cancel" at bounding box center [1431, 521] width 217 height 22
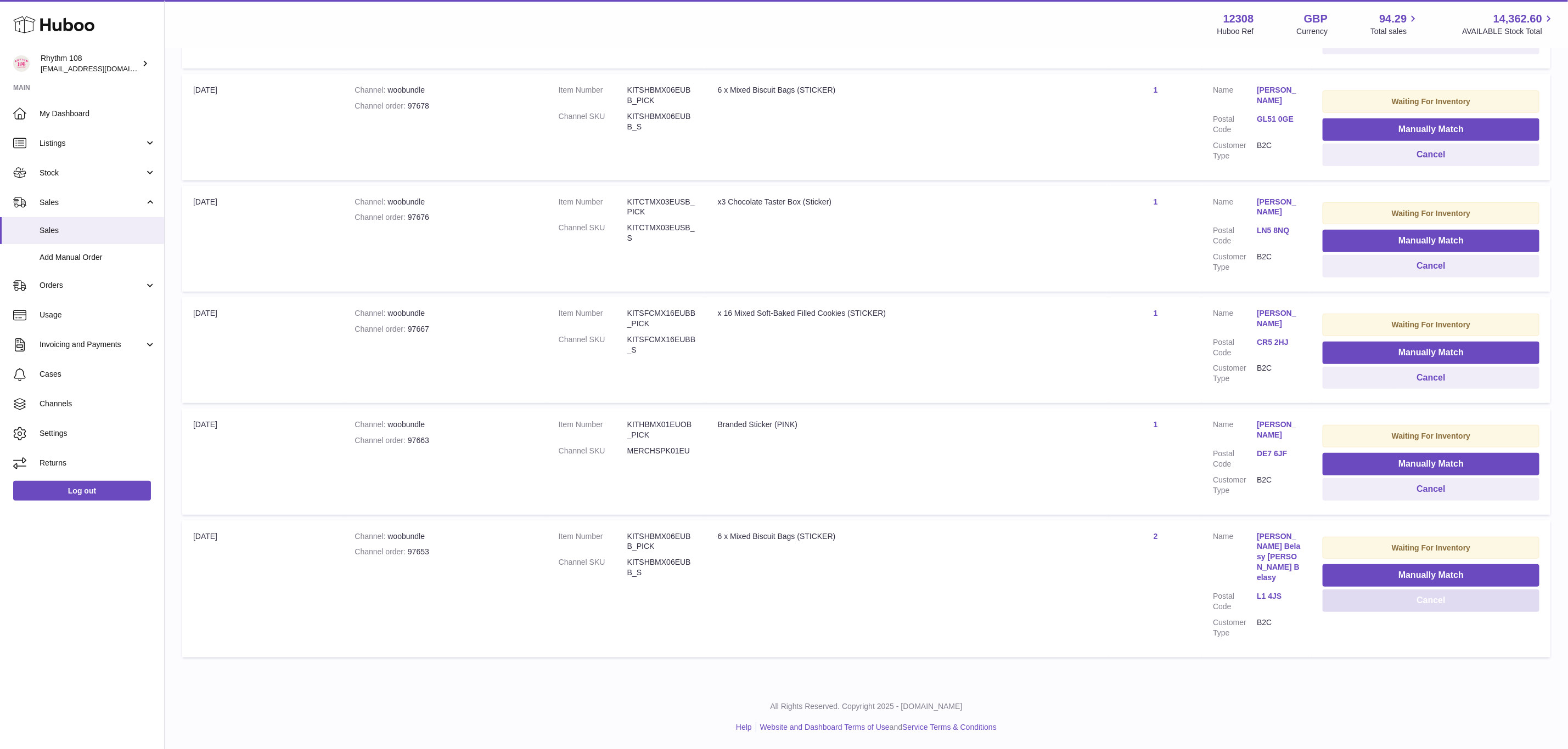
scroll to position [299, 0]
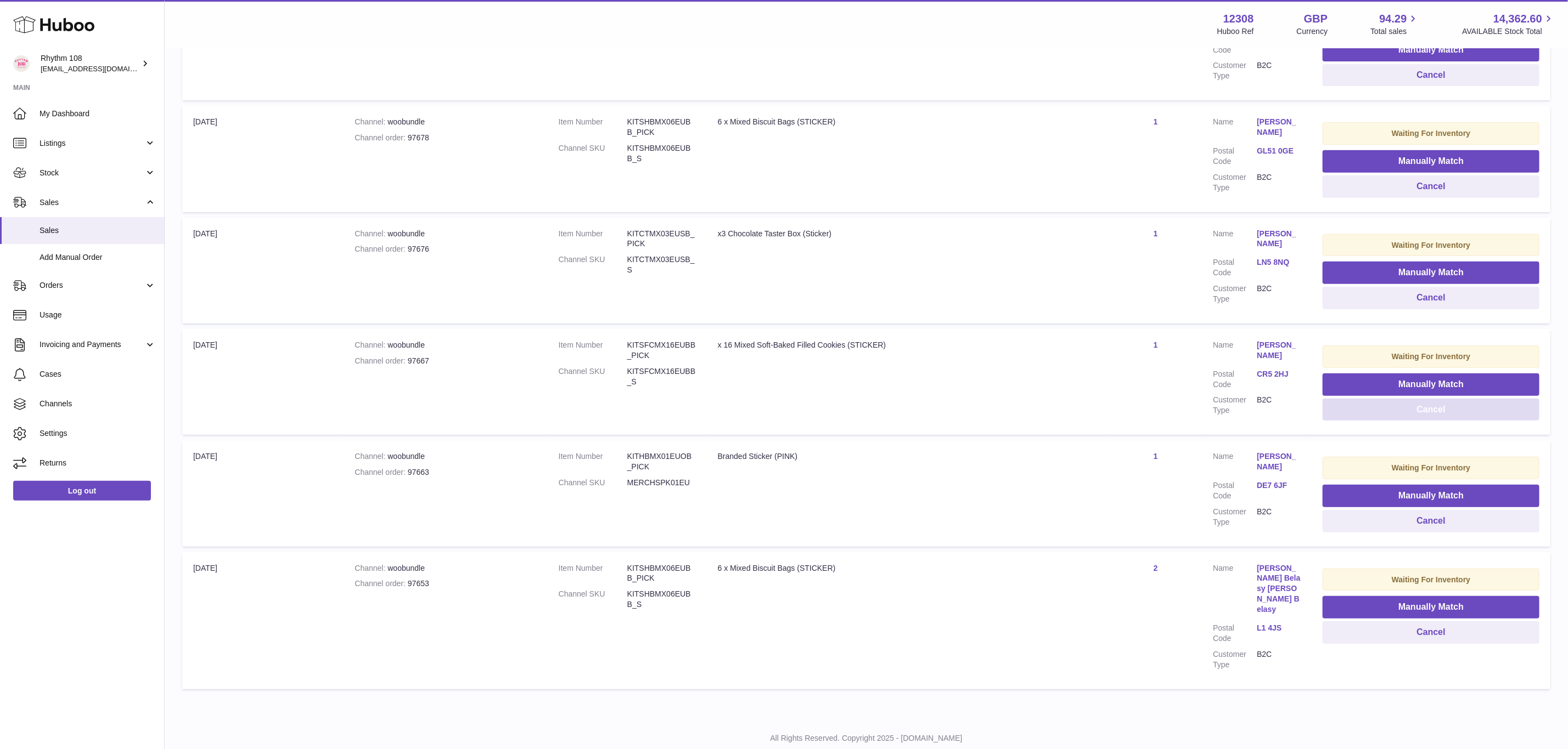
click at [1481, 408] on button "Cancel" at bounding box center [1431, 410] width 217 height 22
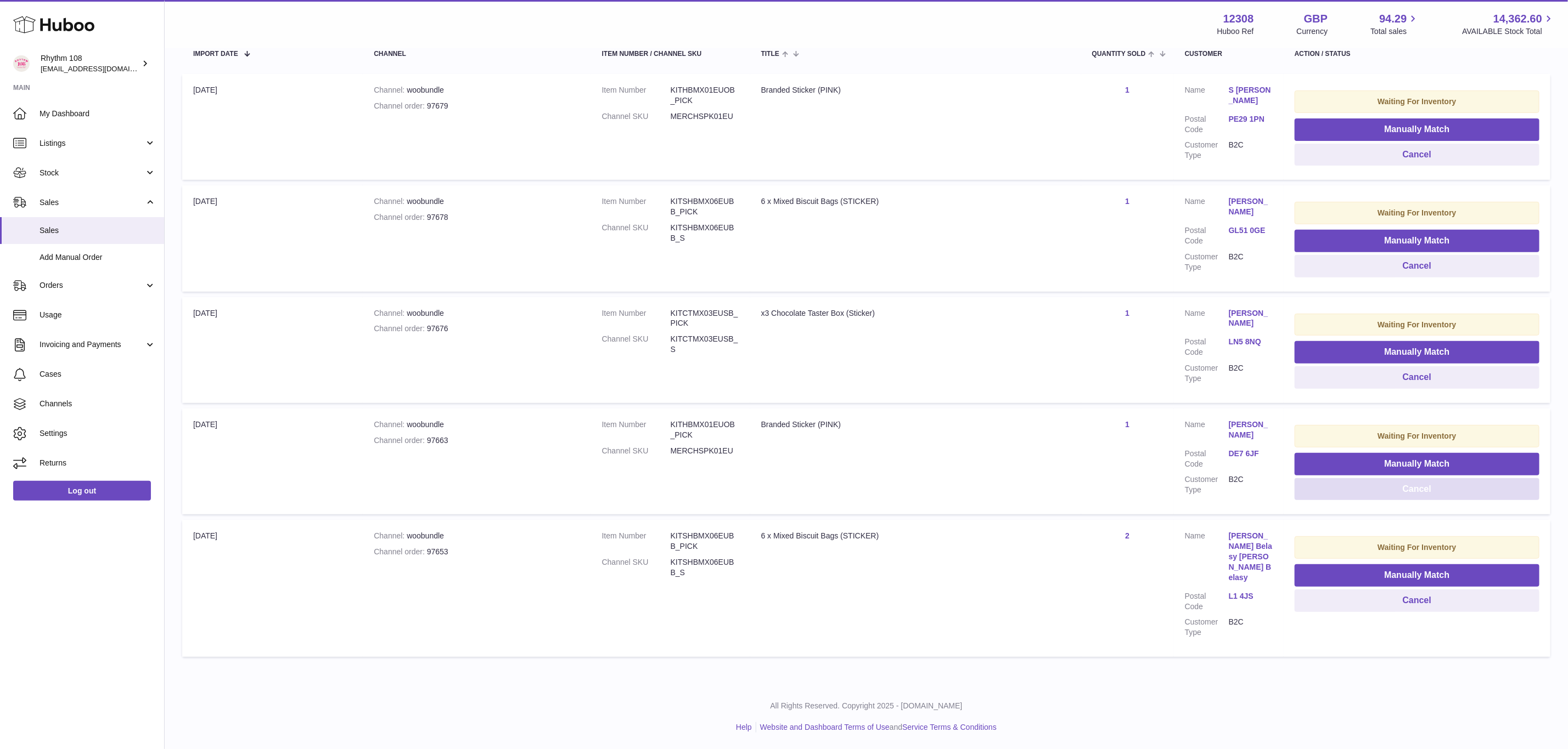
scroll to position [187, 0]
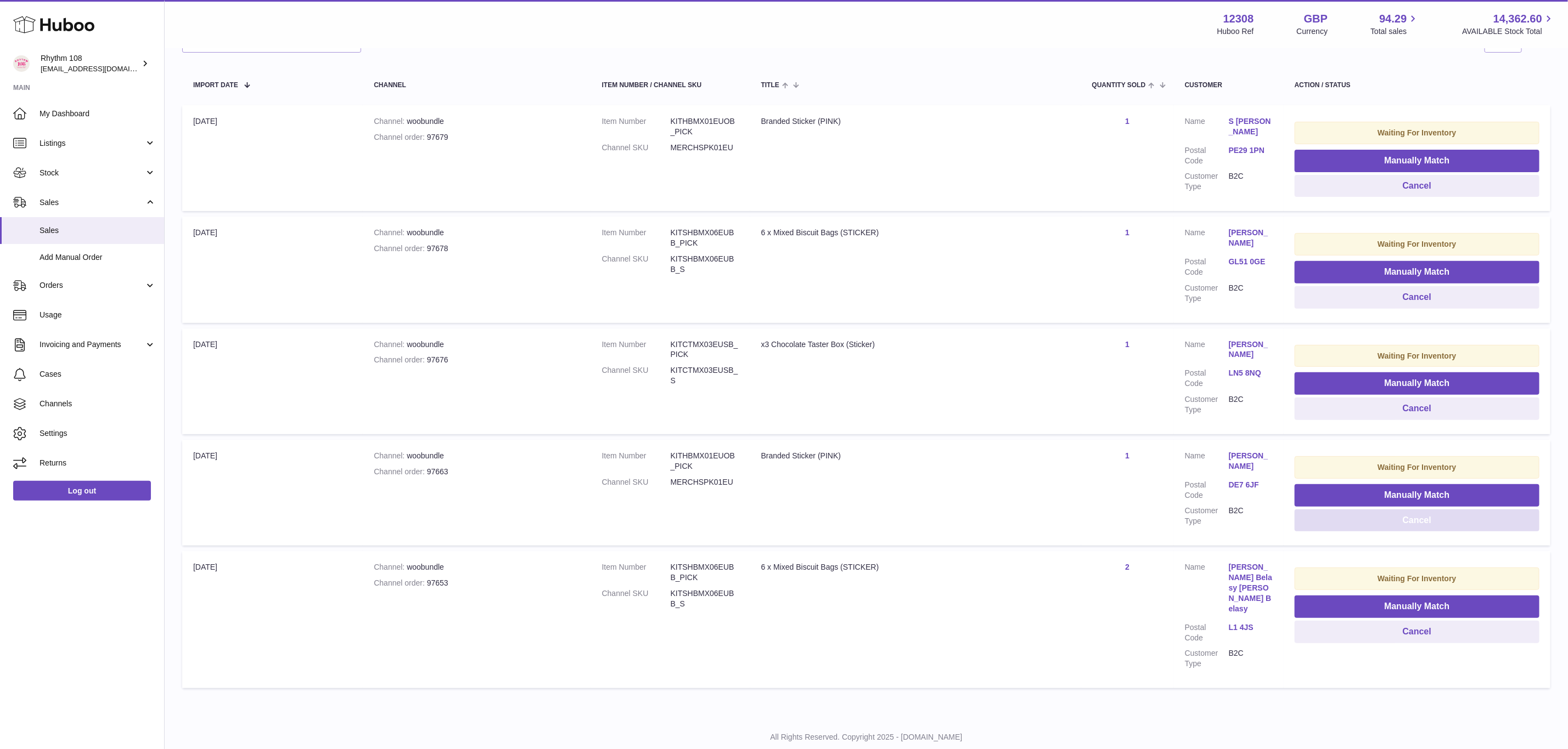
click at [1448, 514] on button "Cancel" at bounding box center [1417, 521] width 245 height 22
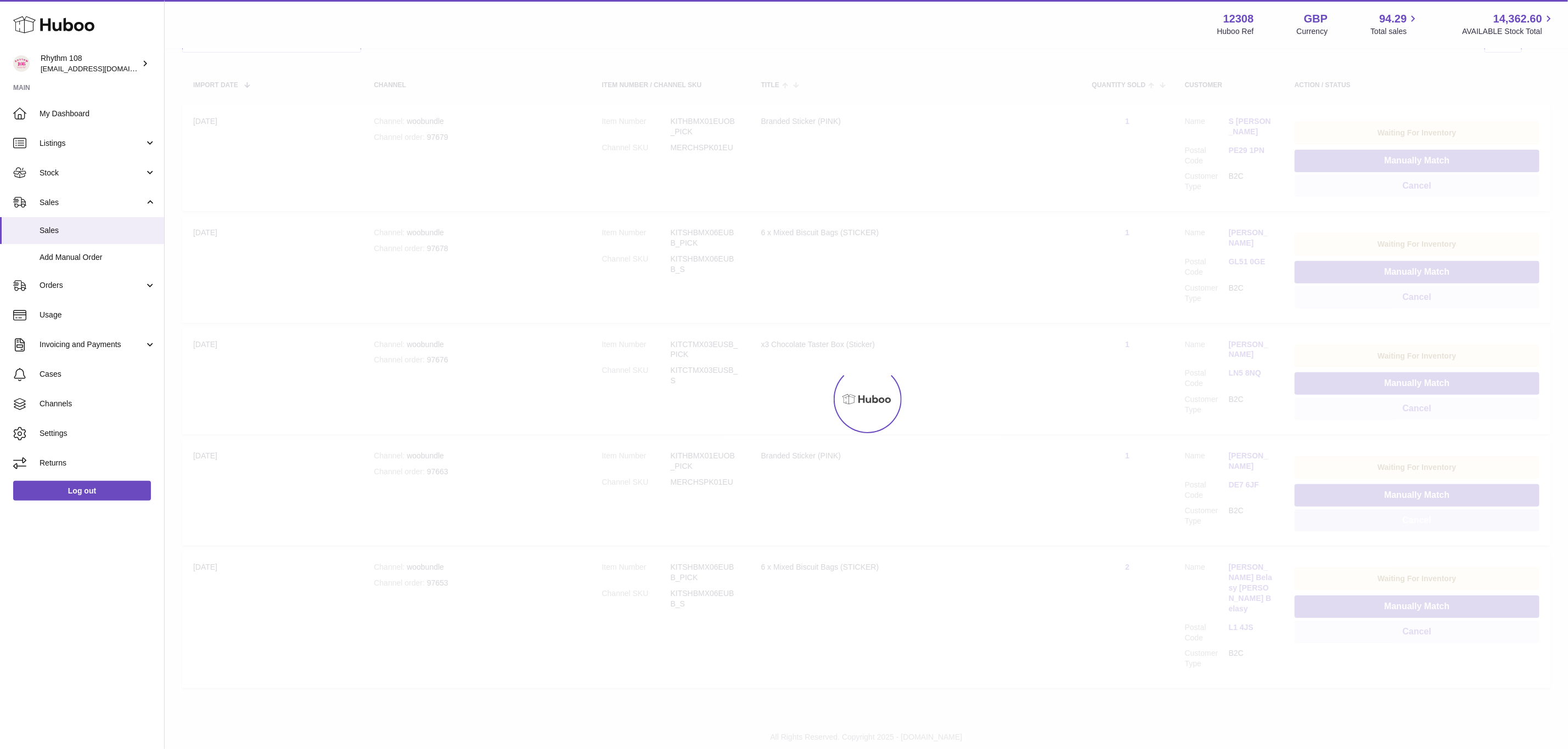
scroll to position [80, 0]
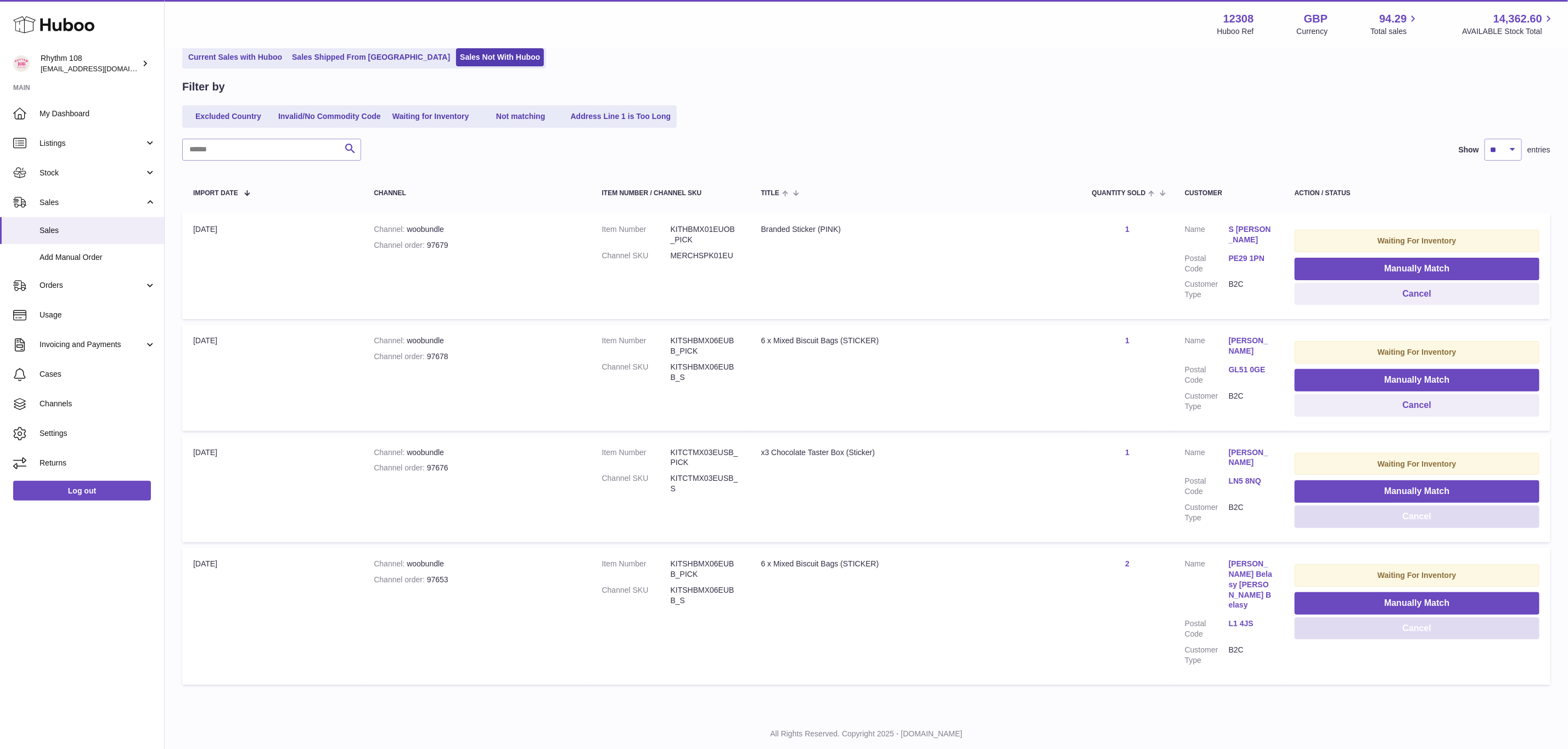
click at [1448, 514] on button "Cancel" at bounding box center [1417, 517] width 245 height 22
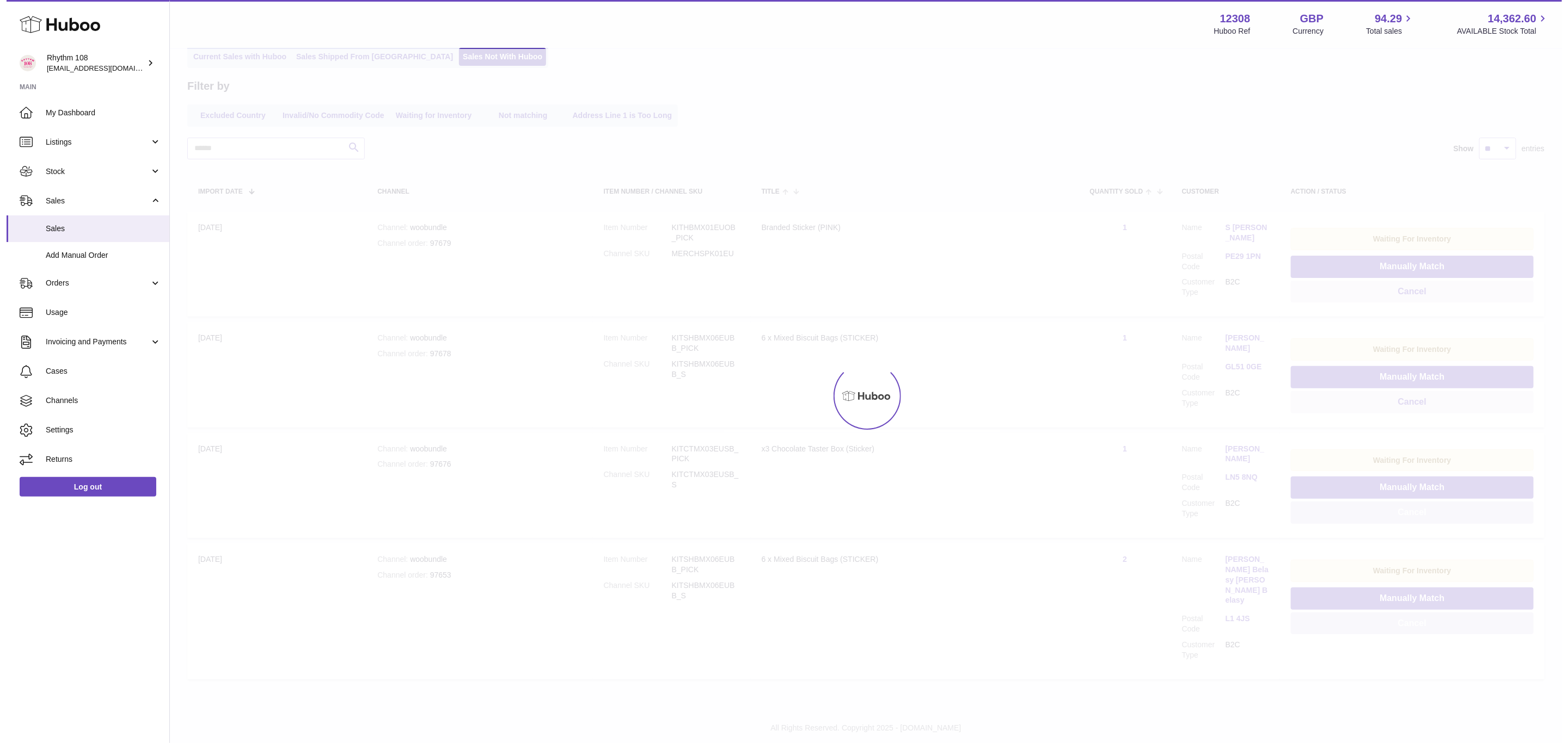
scroll to position [0, 0]
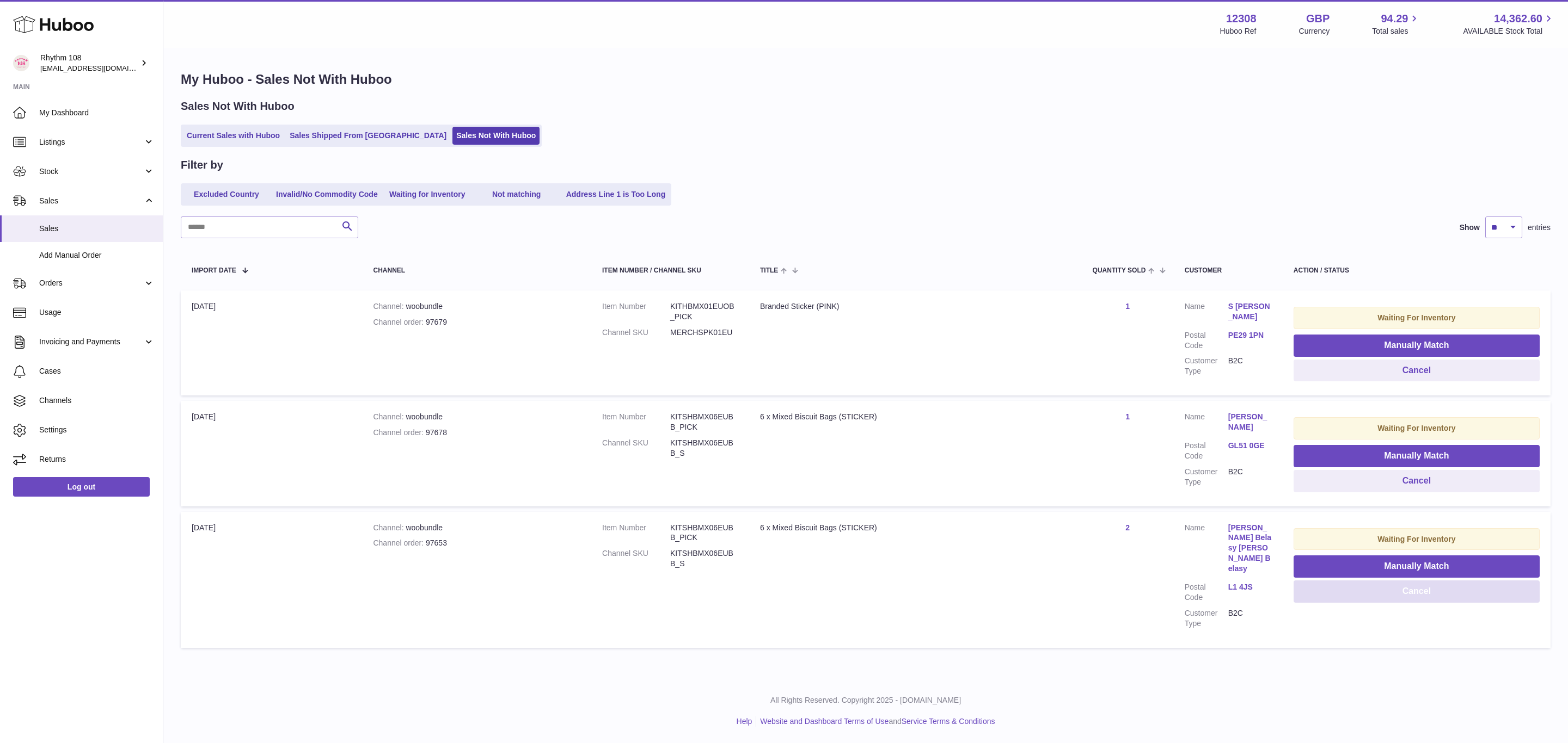
click at [1424, 587] on button "Cancel" at bounding box center [1417, 592] width 246 height 22
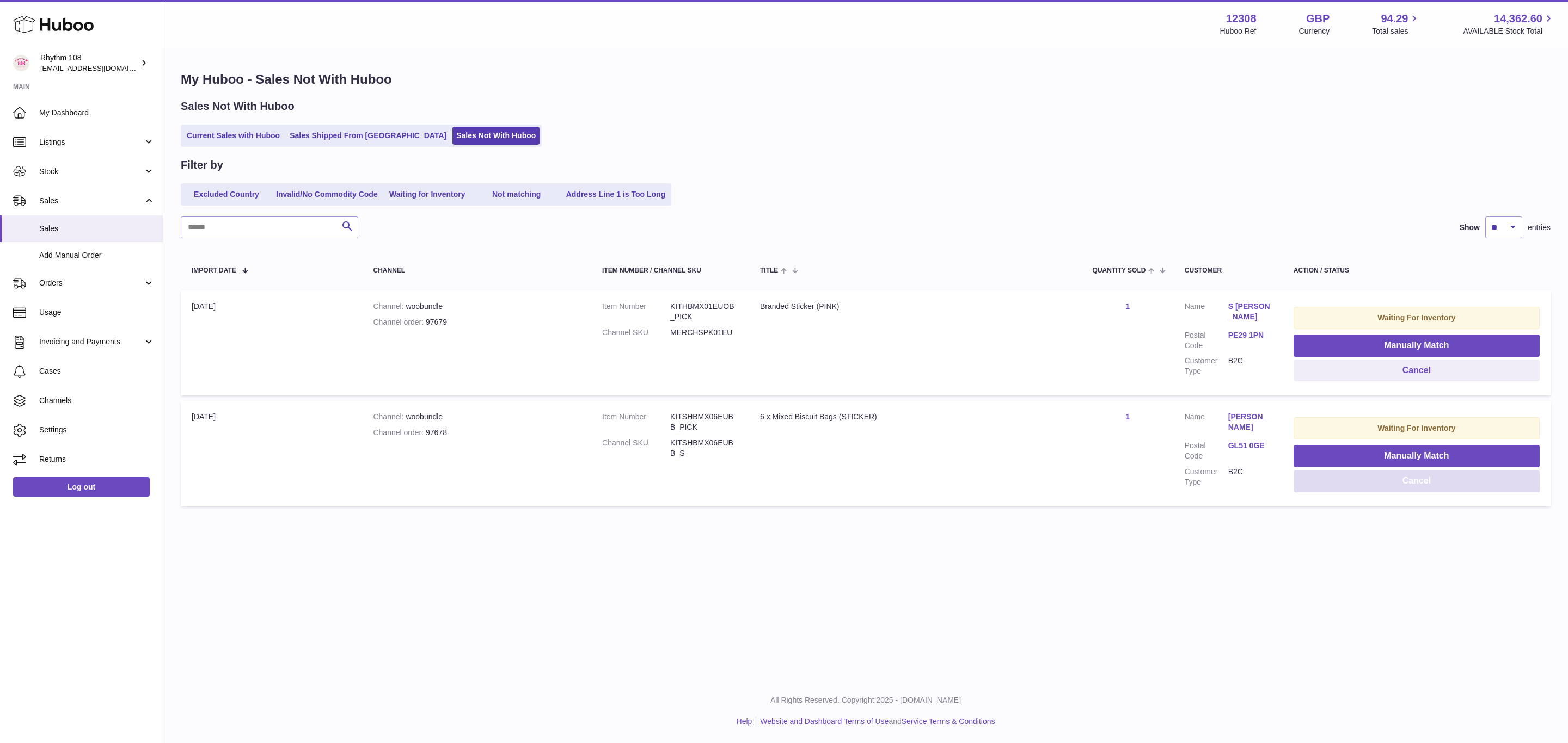
click at [1421, 484] on button "Cancel" at bounding box center [1417, 481] width 246 height 22
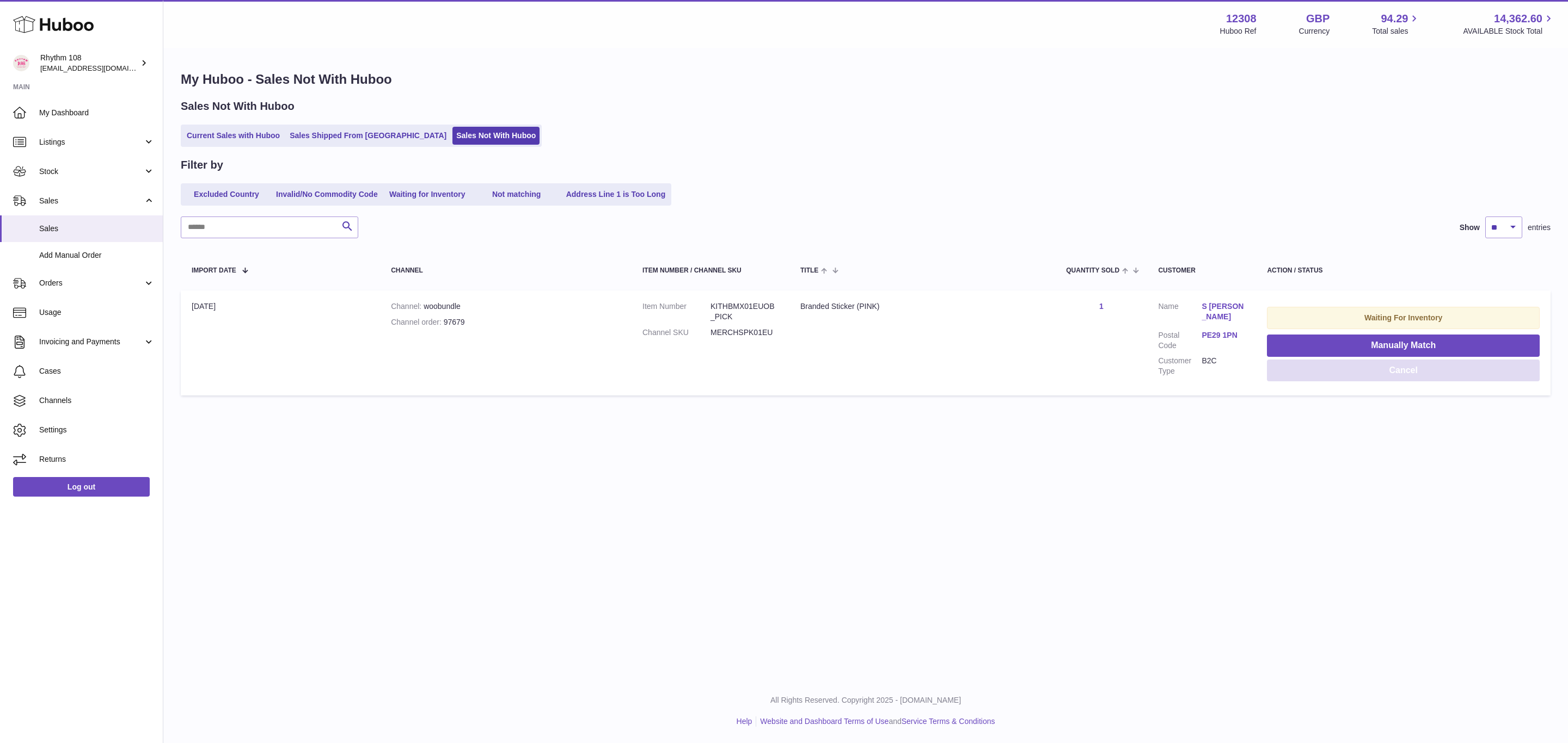
click at [1426, 366] on button "Cancel" at bounding box center [1403, 370] width 273 height 22
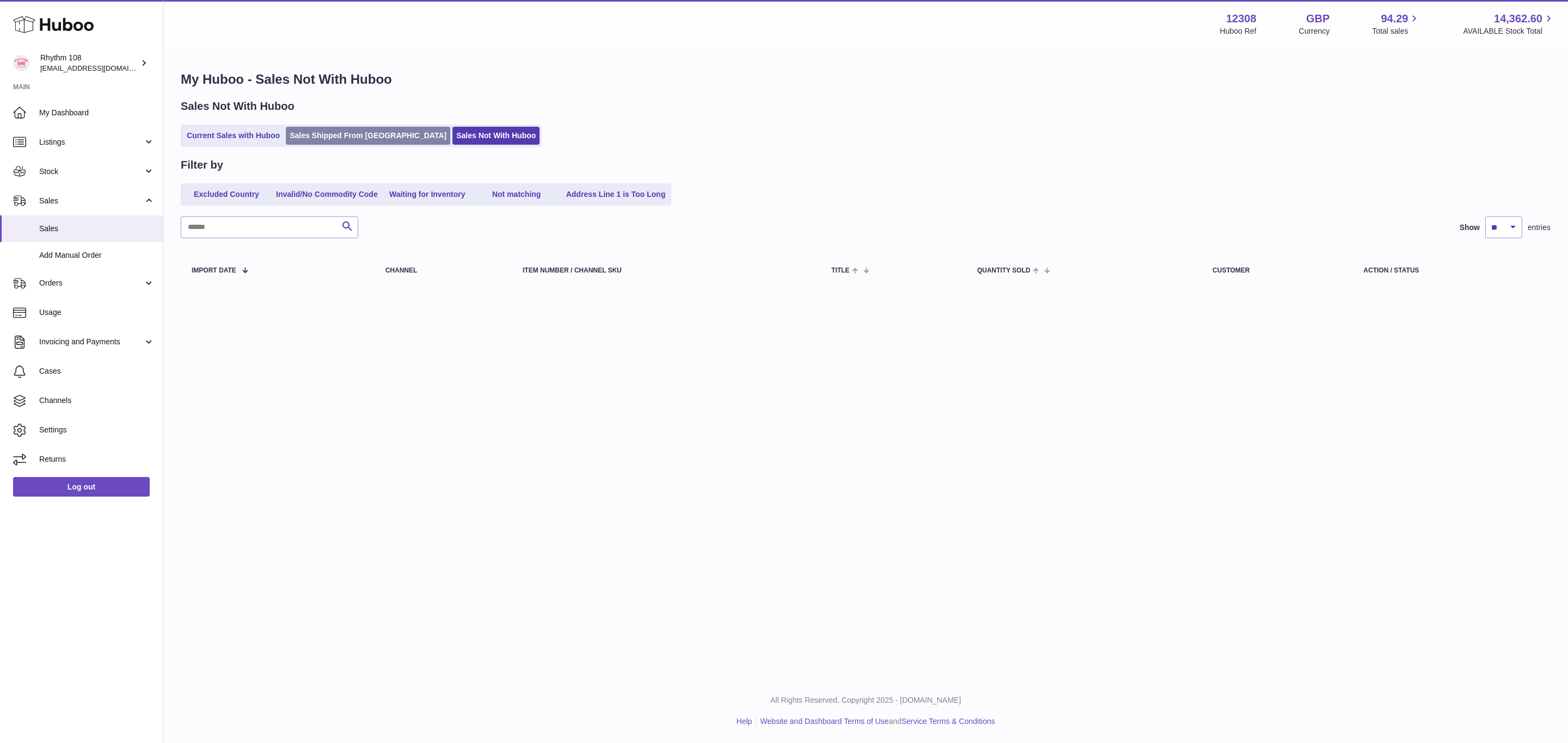
click at [311, 141] on link "Sales Shipped From Huboo" at bounding box center [368, 136] width 165 height 18
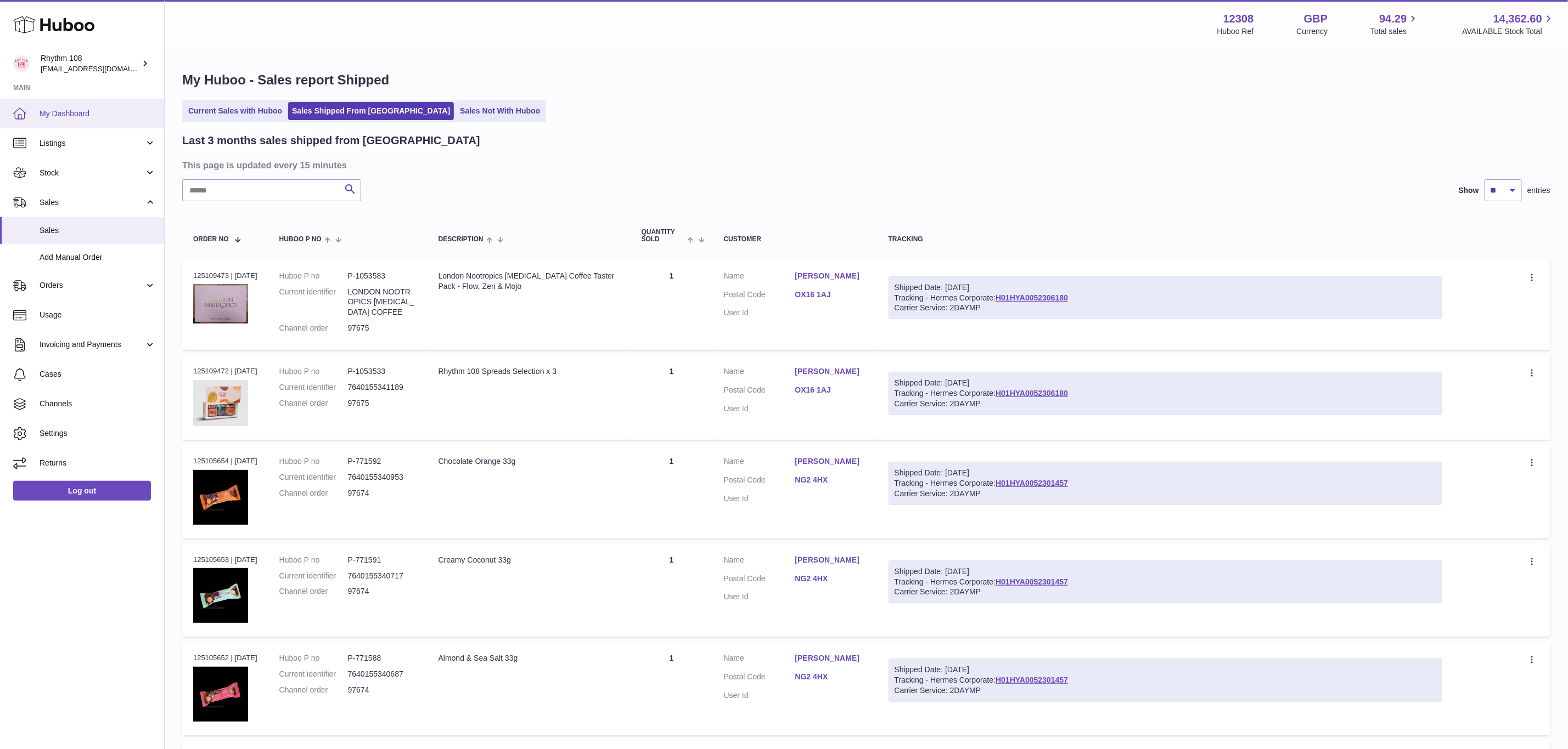
click at [58, 108] on span "My Dashboard" at bounding box center [97, 113] width 116 height 10
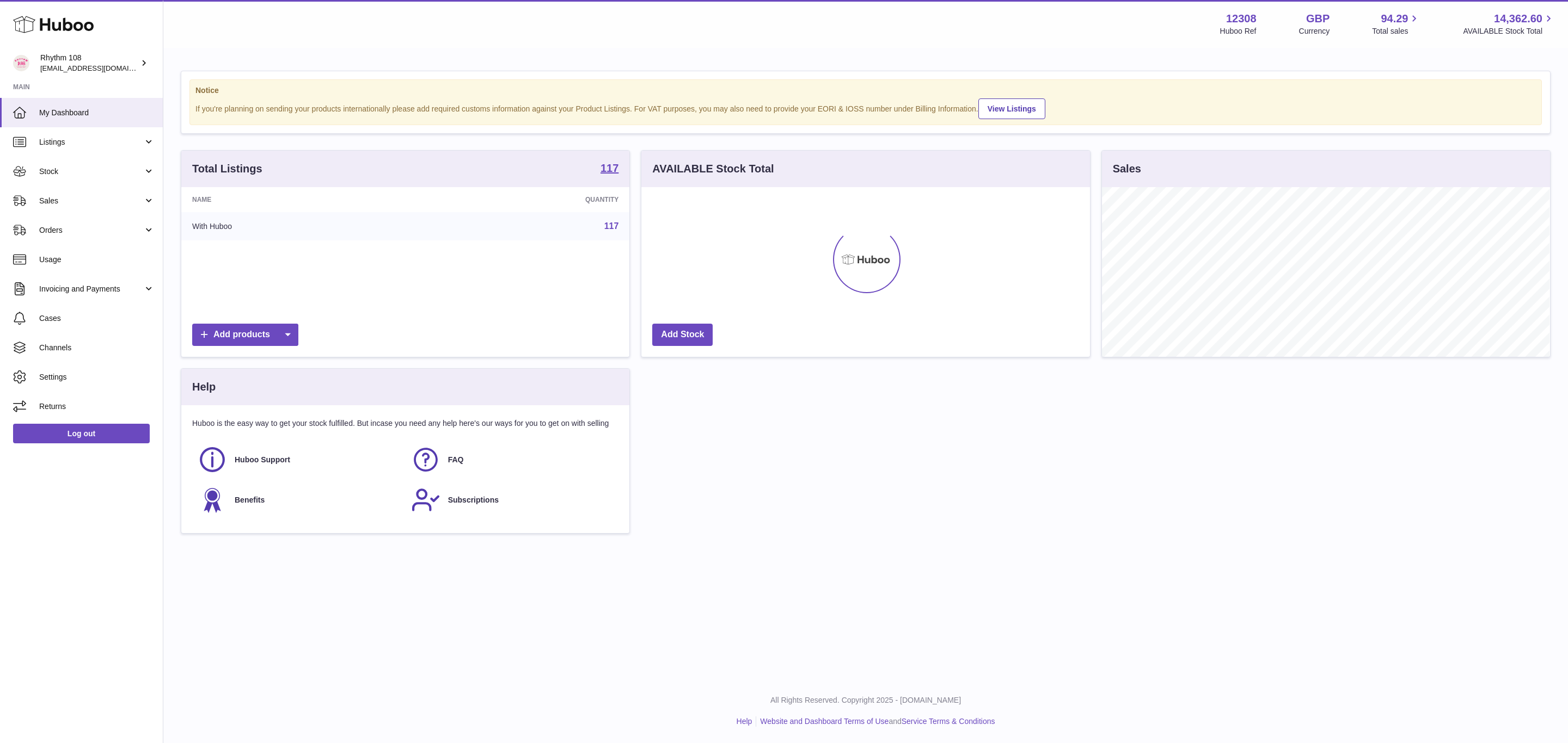
scroll to position [170, 448]
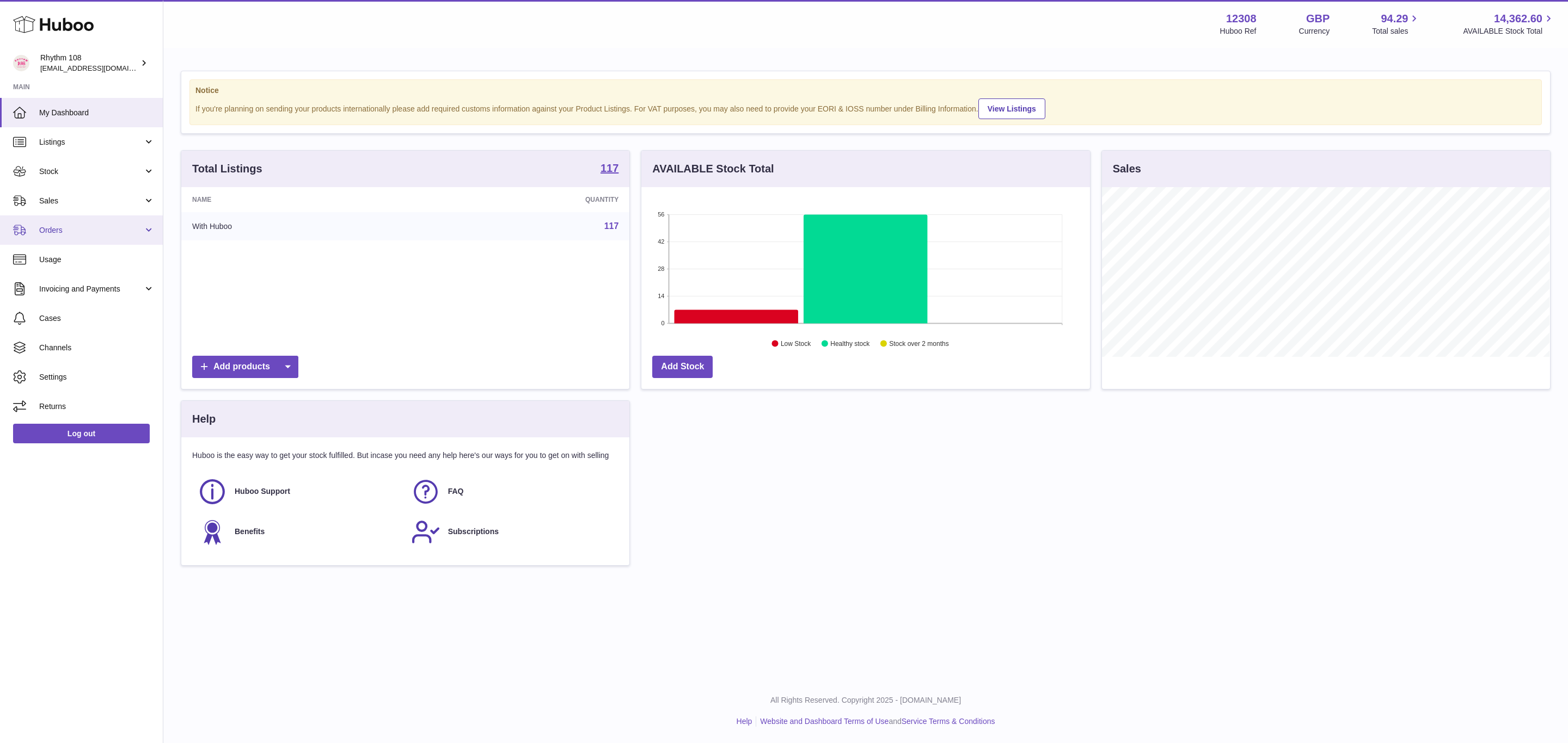
click at [49, 231] on span "Orders" at bounding box center [91, 230] width 104 height 10
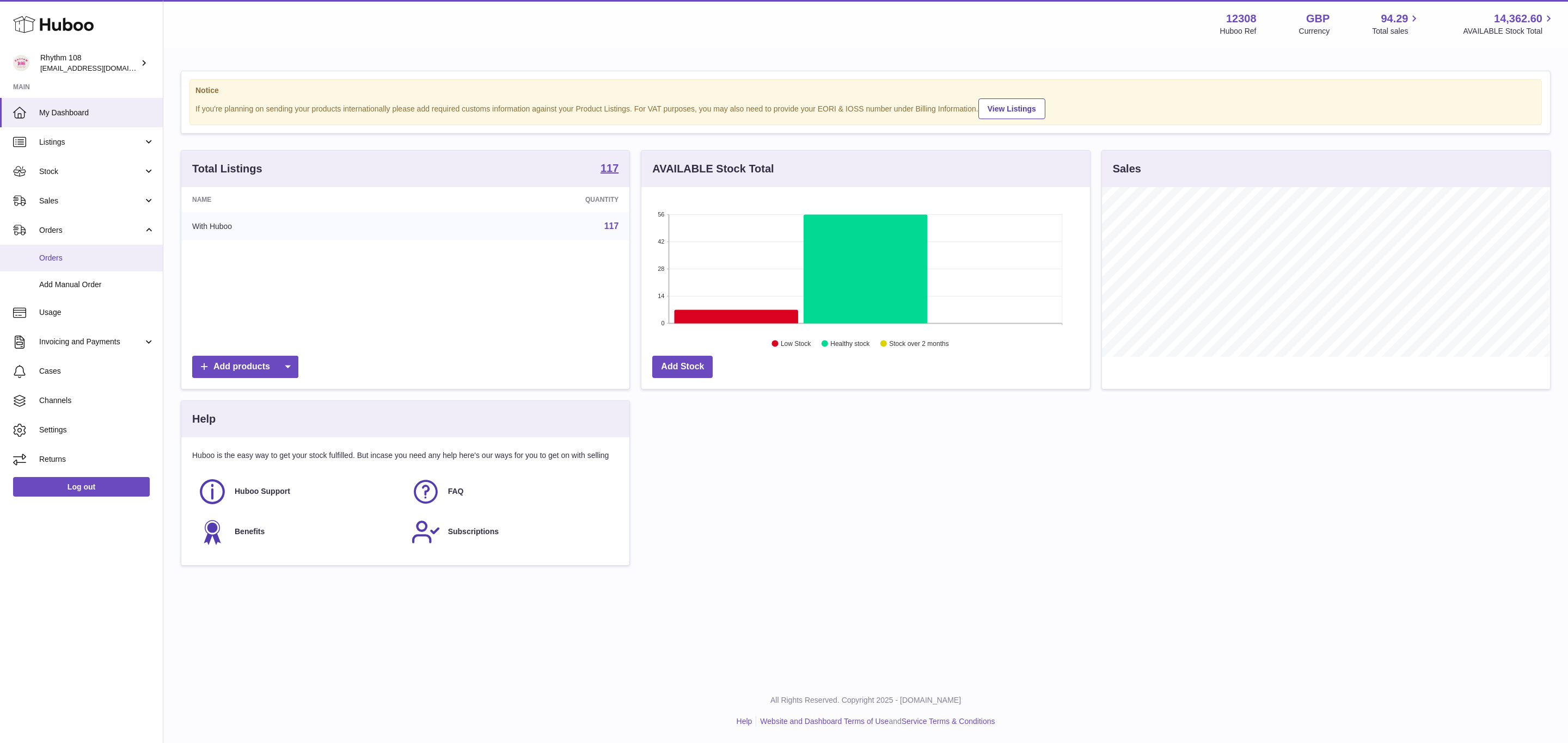
click at [57, 259] on span "Orders" at bounding box center [96, 258] width 115 height 10
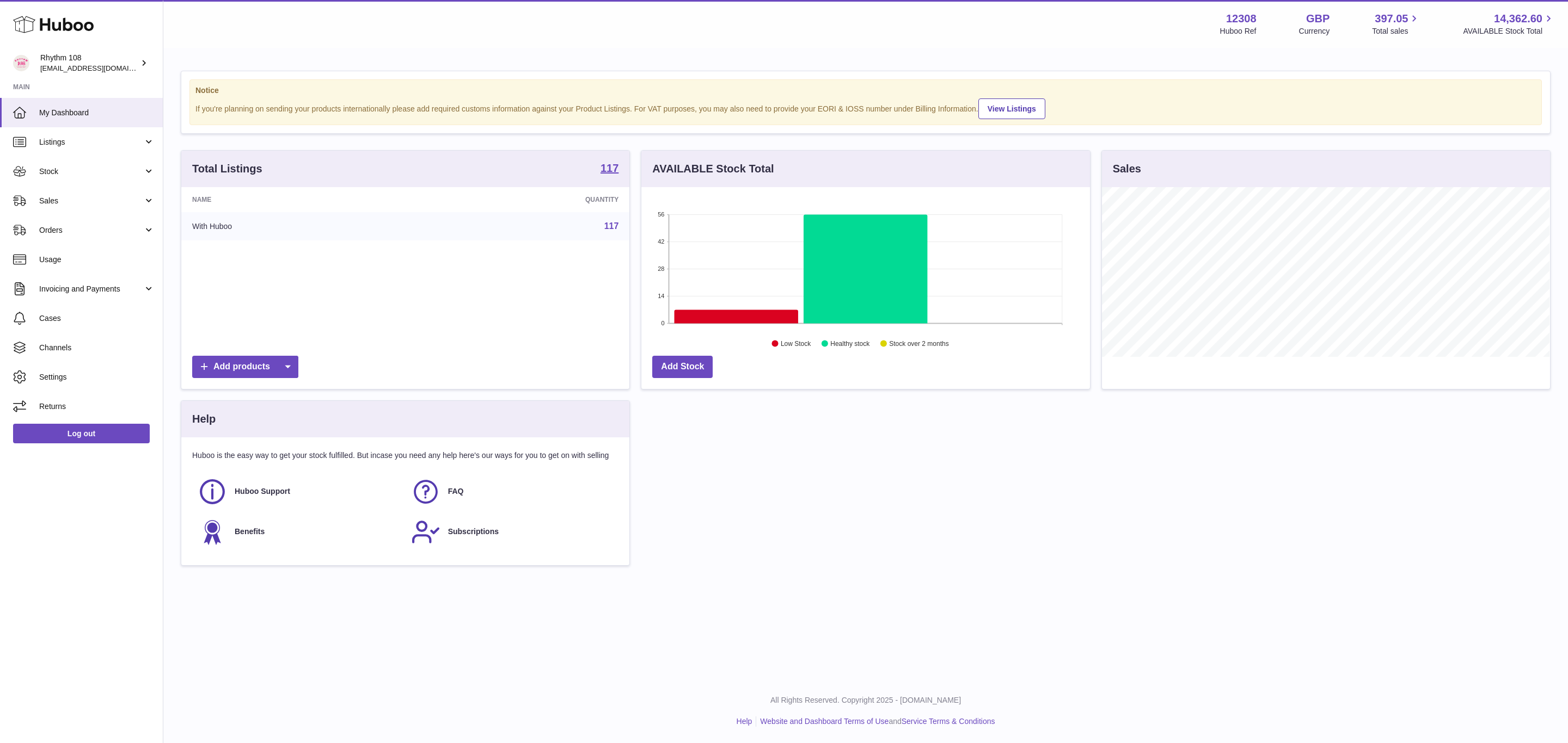
scroll to position [170, 448]
